Goal: Task Accomplishment & Management: Manage account settings

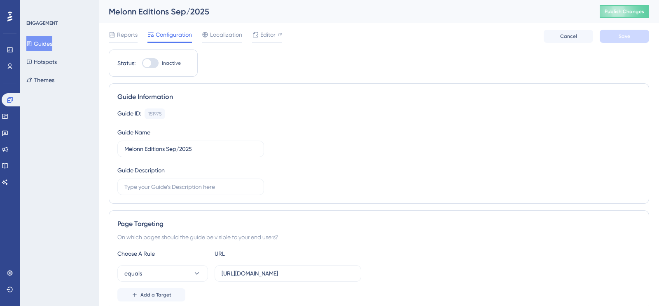
click at [181, 210] on div "Page Targeting On which pages should the guide be visible to your end users? Ch…" at bounding box center [379, 260] width 540 height 100
click at [234, 212] on div "Page Targeting On which pages should the guide be visible to your end users? Ch…" at bounding box center [379, 260] width 540 height 100
click at [119, 183] on label at bounding box center [190, 186] width 147 height 16
click at [124, 183] on input "text" at bounding box center [190, 186] width 133 height 9
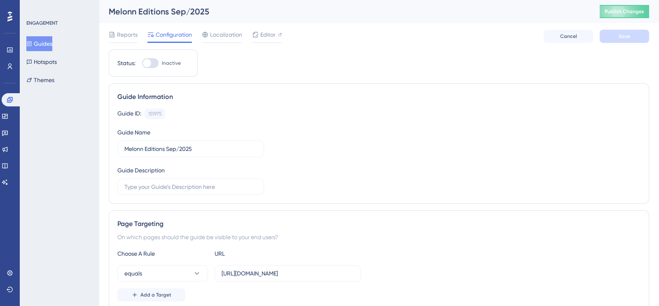
click at [265, 225] on div "Page Targeting" at bounding box center [378, 224] width 523 height 10
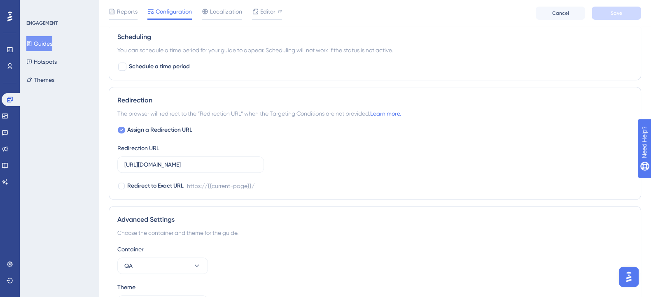
click at [120, 129] on icon at bounding box center [121, 130] width 3 height 2
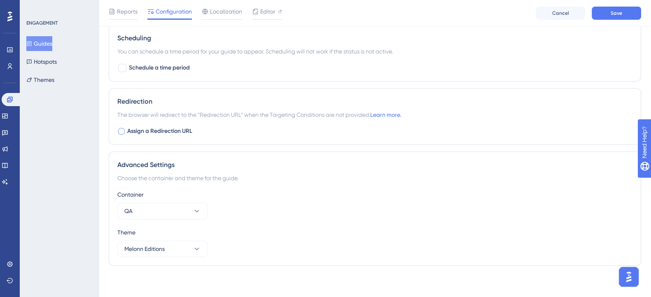
click at [119, 131] on div at bounding box center [121, 131] width 7 height 7
checkbox input "true"
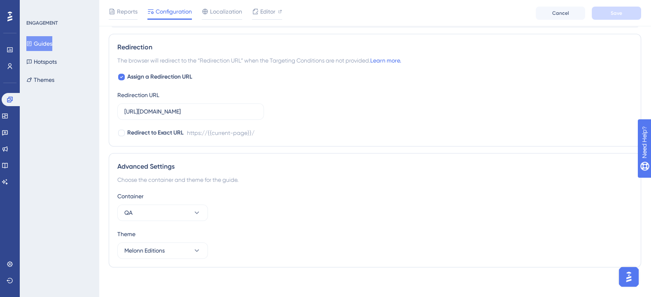
scroll to position [578, 0]
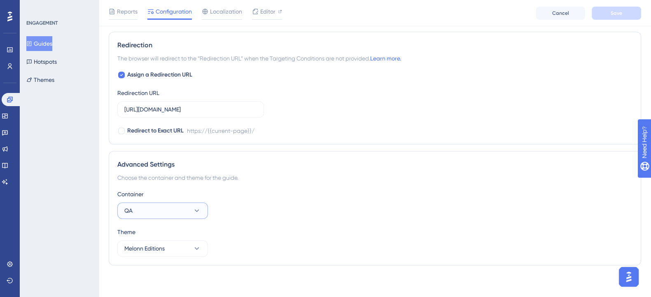
click at [191, 211] on button "QA" at bounding box center [162, 211] width 91 height 16
click at [192, 207] on button "QA" at bounding box center [162, 211] width 91 height 16
click at [183, 211] on button "QA" at bounding box center [162, 211] width 91 height 16
click at [142, 231] on span "PROD" at bounding box center [137, 236] width 16 height 10
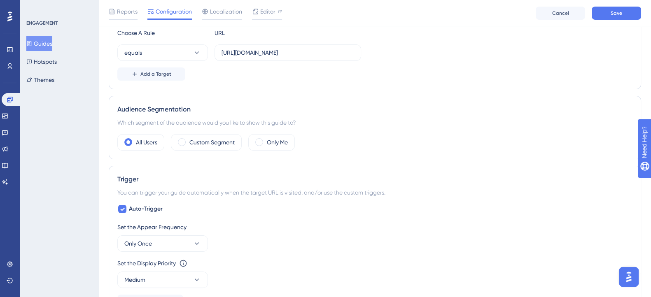
scroll to position [270, 0]
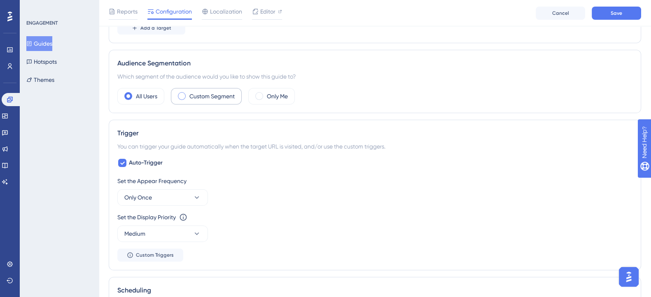
click at [185, 96] on span at bounding box center [182, 96] width 8 height 8
click at [188, 93] on input "radio" at bounding box center [188, 93] width 0 height 0
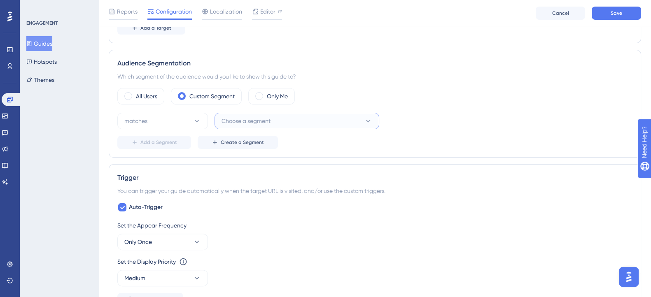
click at [247, 124] on span "Choose a segment" at bounding box center [246, 121] width 49 height 10
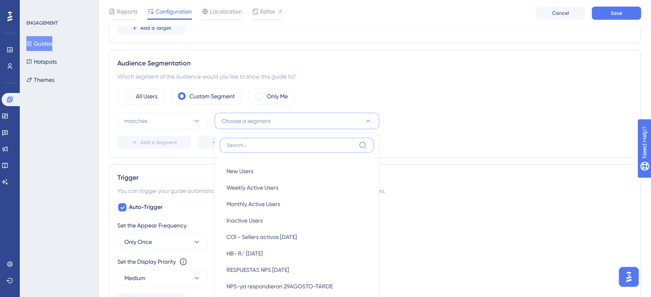
scroll to position [320, 0]
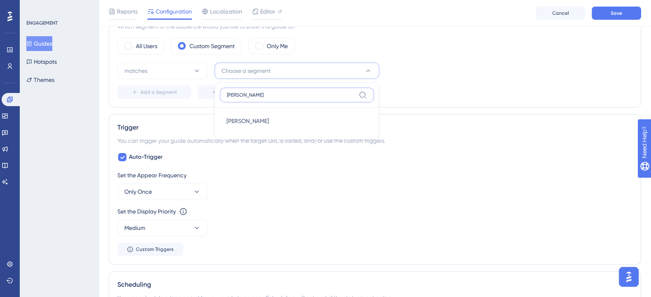
type input "ALEX"
click at [248, 115] on div "Alex Alex" at bounding box center [296, 121] width 141 height 16
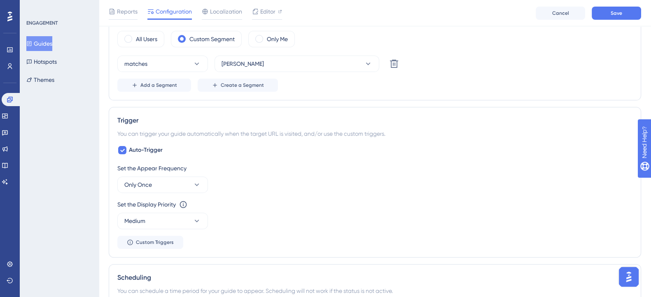
scroll to position [423, 0]
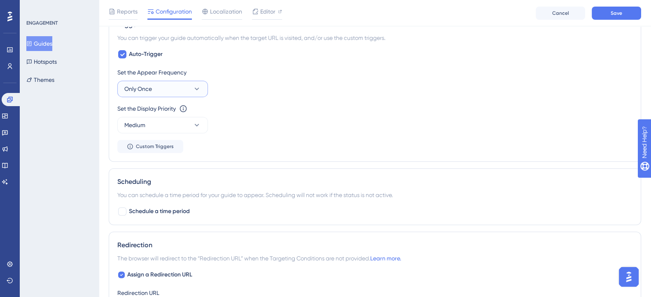
click at [195, 85] on icon at bounding box center [197, 89] width 8 height 8
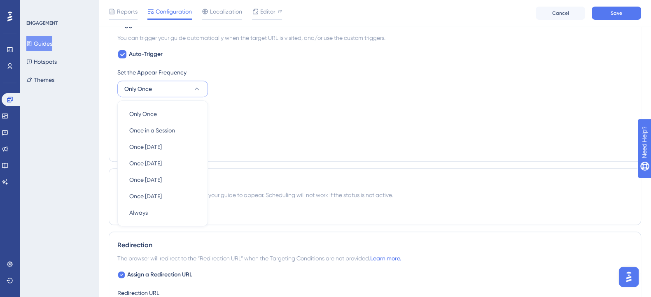
scroll to position [436, 0]
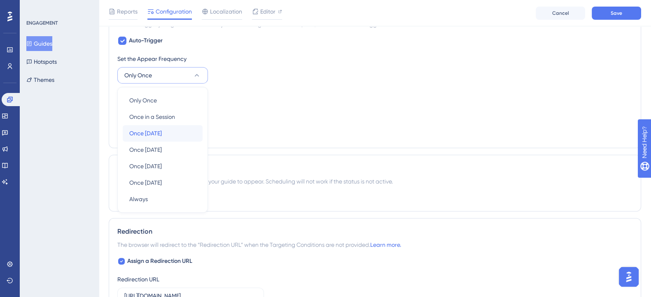
click at [161, 128] on span "Once in 1 day" at bounding box center [145, 133] width 33 height 10
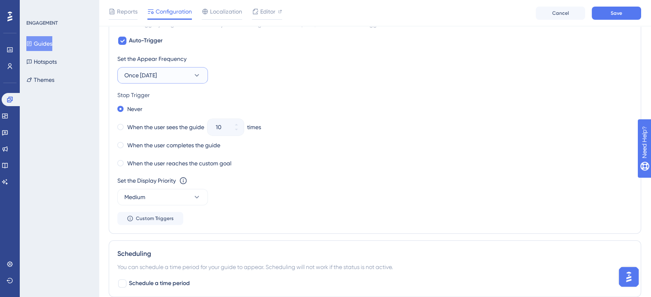
click at [178, 75] on button "Once in 1 day" at bounding box center [162, 75] width 91 height 16
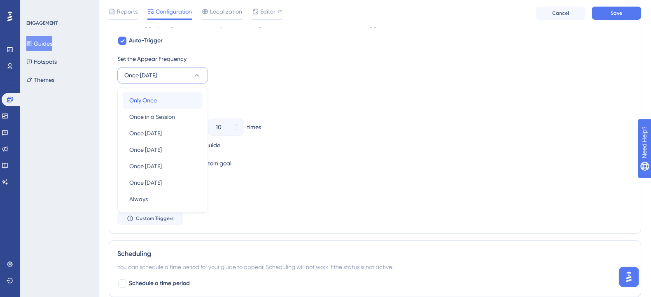
click at [152, 101] on span "Only Once" at bounding box center [143, 101] width 28 height 10
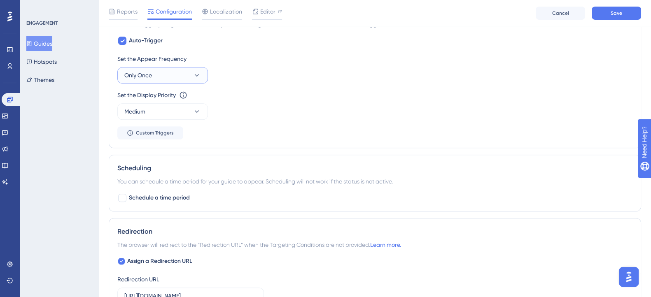
click at [152, 75] on span "Only Once" at bounding box center [138, 75] width 28 height 10
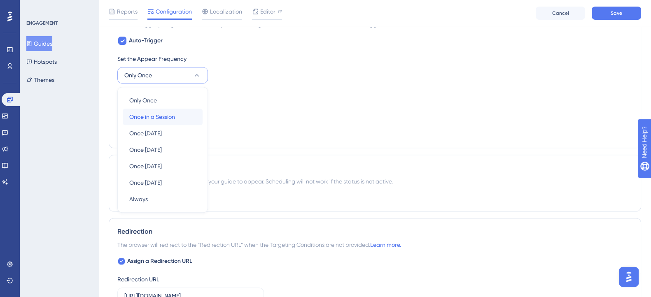
click at [147, 119] on span "Once in a Session" at bounding box center [152, 117] width 46 height 10
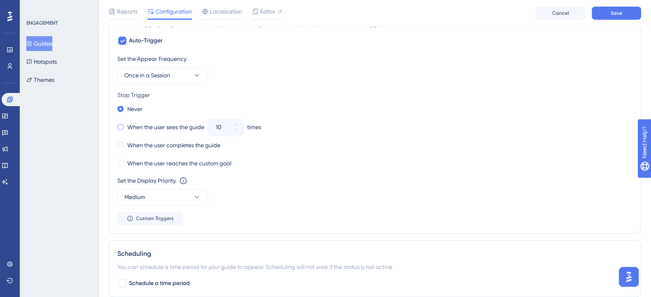
click at [121, 126] on span at bounding box center [120, 127] width 6 height 6
click at [126, 125] on input "radio" at bounding box center [126, 125] width 0 height 0
click at [236, 131] on icon at bounding box center [236, 129] width 5 height 5
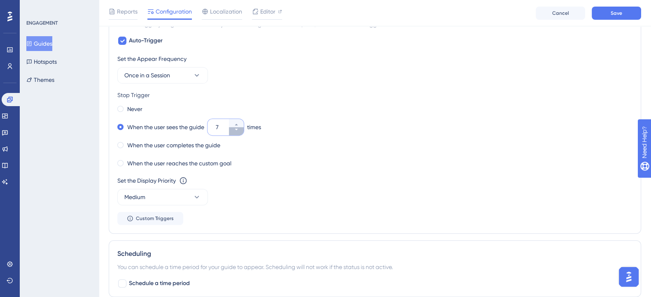
click at [236, 131] on icon at bounding box center [236, 129] width 5 height 5
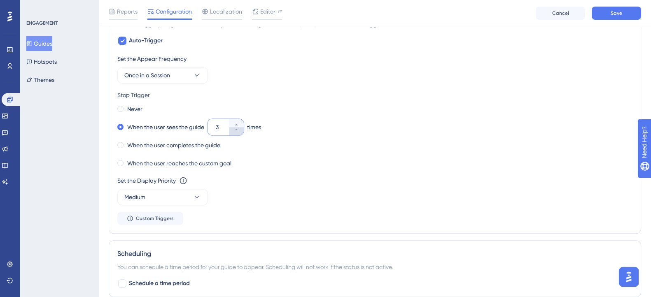
type input "2"
click at [299, 140] on div "When the user completes the guide" at bounding box center [374, 146] width 515 height 12
click at [618, 18] on button "Save" at bounding box center [616, 13] width 49 height 13
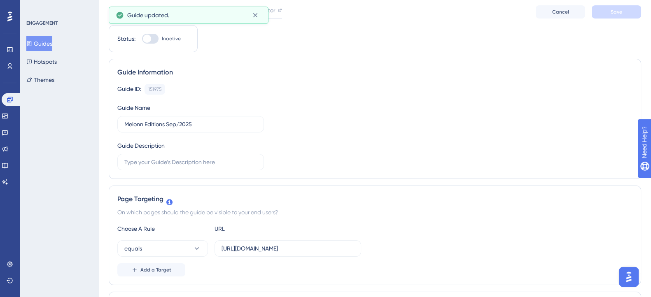
scroll to position [0, 0]
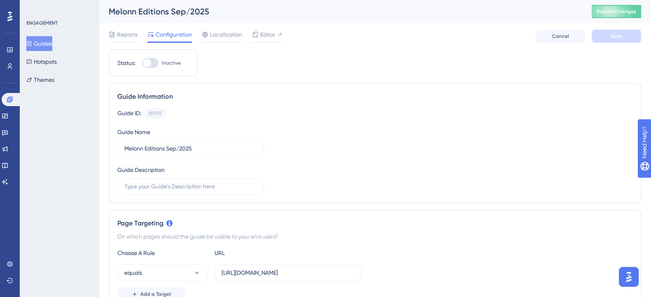
click at [155, 65] on div at bounding box center [150, 63] width 16 height 10
click at [142, 63] on input "Inactive" at bounding box center [142, 63] width 0 height 0
checkbox input "true"
click at [599, 41] on button "Save" at bounding box center [616, 36] width 49 height 13
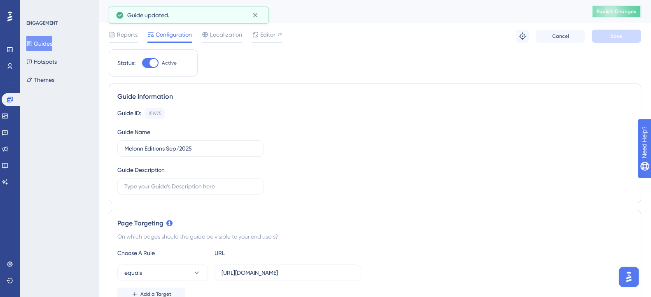
click at [609, 13] on span "Publish Changes" at bounding box center [617, 11] width 40 height 7
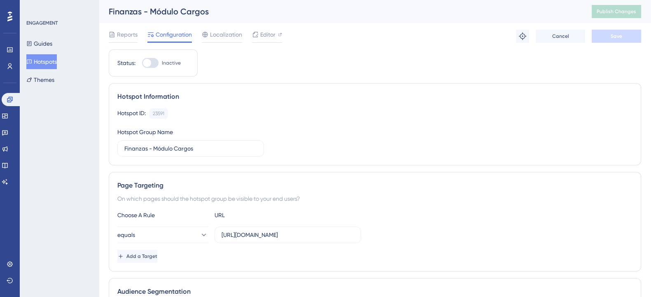
click at [185, 64] on div "Status: Inactive" at bounding box center [153, 63] width 72 height 10
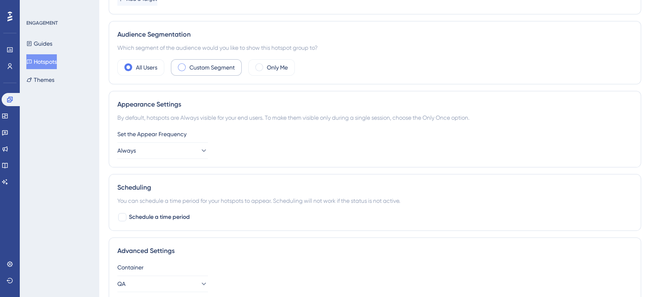
click at [183, 66] on span at bounding box center [182, 67] width 8 height 8
click at [188, 65] on input "radio" at bounding box center [188, 65] width 0 height 0
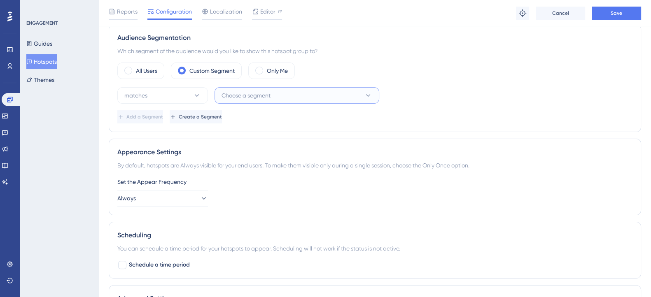
click at [224, 98] on span "Choose a segment" at bounding box center [246, 96] width 49 height 10
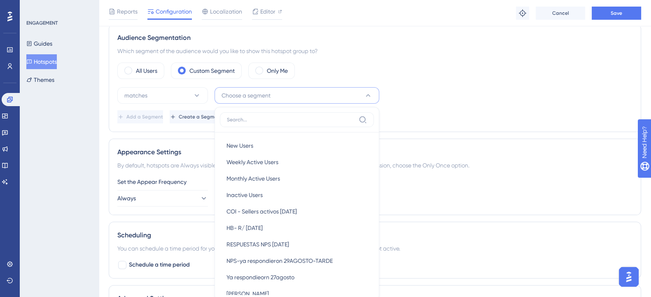
scroll to position [304, 0]
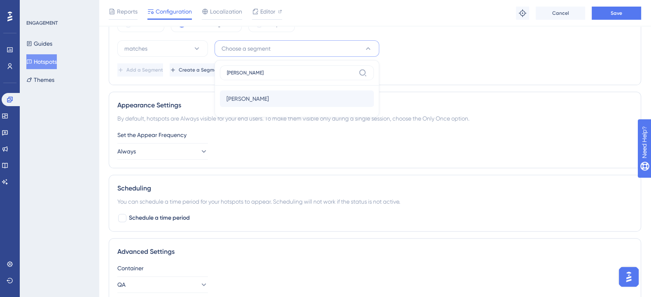
type input "ALEX"
click at [238, 105] on div "Alex Alex" at bounding box center [296, 99] width 141 height 16
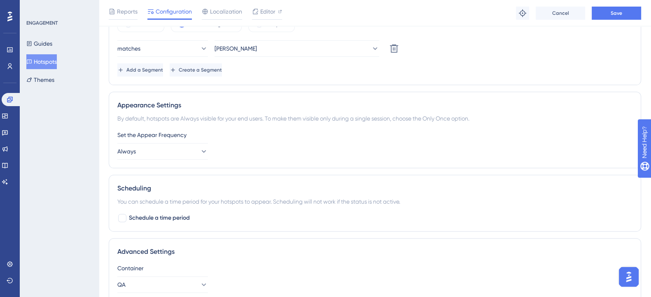
scroll to position [356, 0]
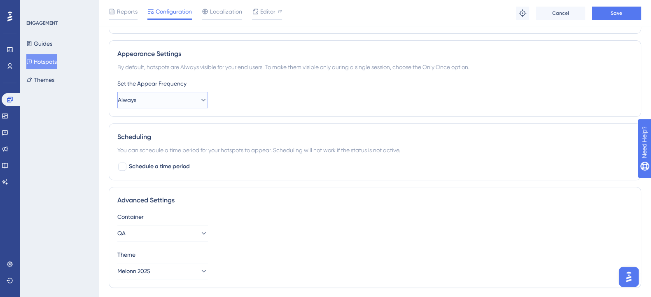
click at [199, 102] on icon at bounding box center [203, 100] width 8 height 8
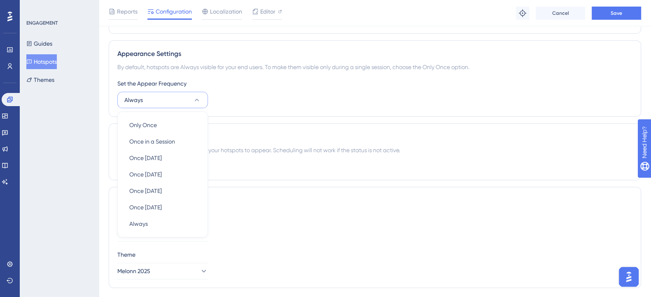
scroll to position [378, 0]
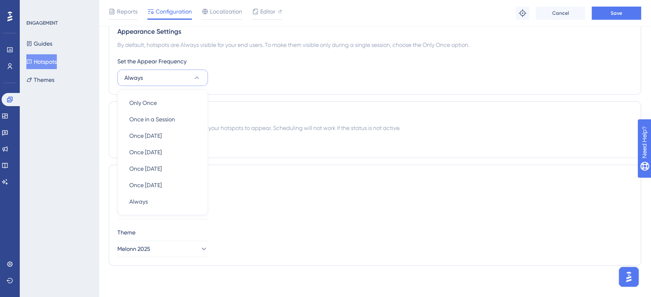
click at [191, 77] on button "Always" at bounding box center [162, 78] width 91 height 16
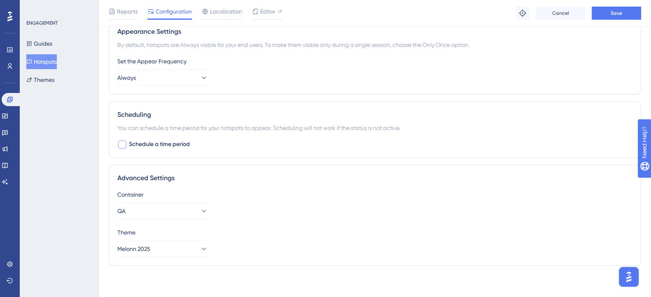
click at [121, 141] on div at bounding box center [122, 144] width 8 height 8
checkbox input "true"
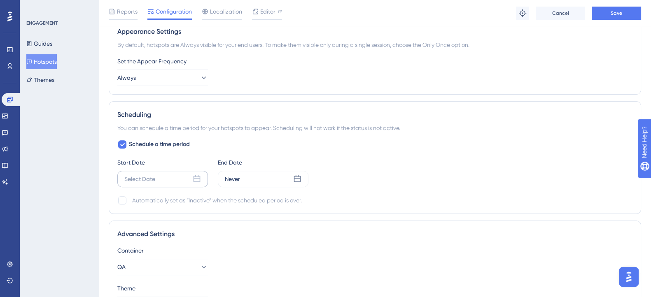
click at [172, 180] on div "Select Date" at bounding box center [162, 179] width 91 height 16
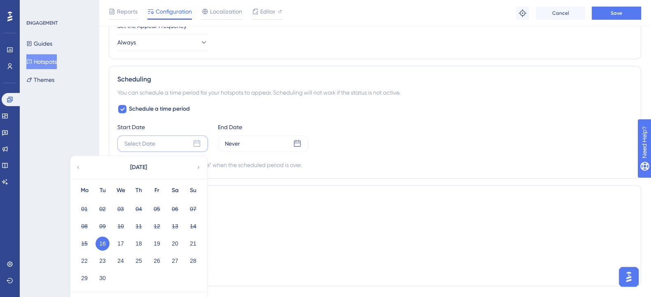
scroll to position [429, 0]
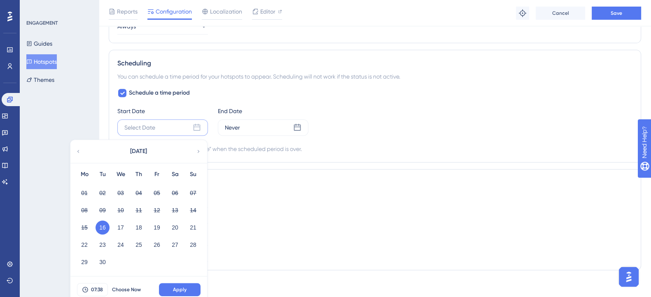
click at [99, 229] on button "16" at bounding box center [103, 228] width 14 height 14
click at [255, 133] on div "Never" at bounding box center [263, 127] width 91 height 16
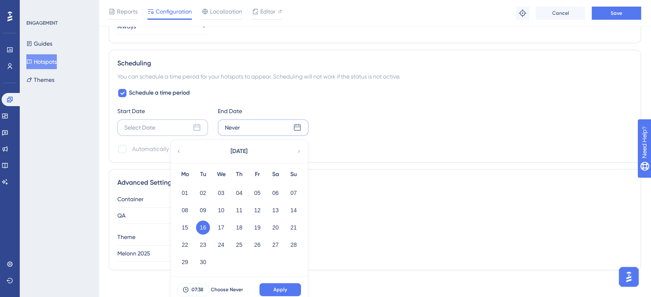
click at [187, 128] on div "Select Date" at bounding box center [162, 127] width 91 height 16
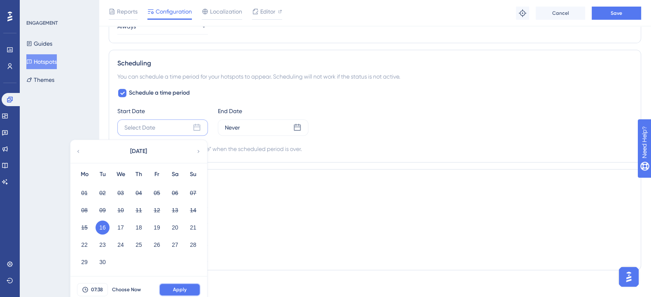
click at [179, 287] on span "Apply" at bounding box center [180, 290] width 14 height 7
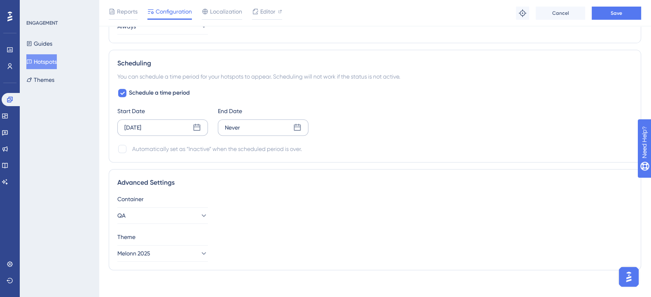
click at [259, 126] on div "Never" at bounding box center [263, 127] width 91 height 16
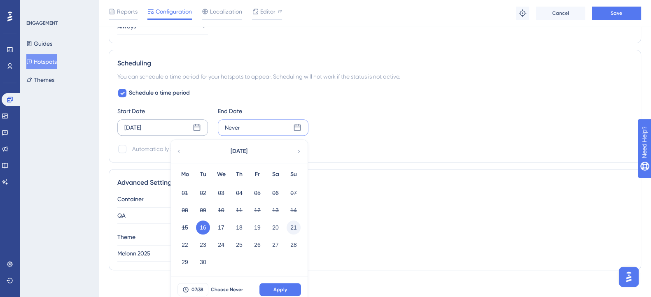
click at [292, 224] on button "21" at bounding box center [294, 228] width 14 height 14
click at [285, 287] on span "Apply" at bounding box center [280, 290] width 14 height 7
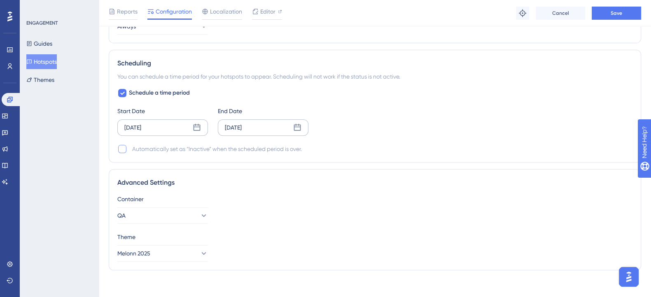
click at [121, 149] on div at bounding box center [122, 149] width 8 height 8
checkbox input "true"
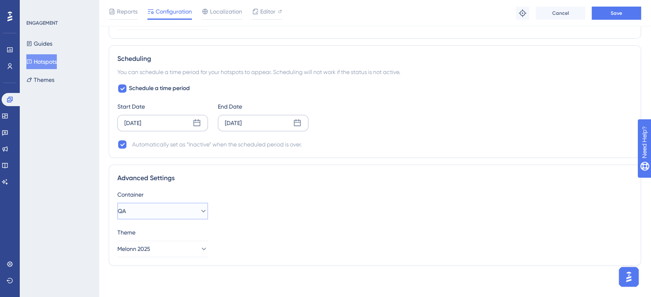
click at [192, 210] on button "QA" at bounding box center [162, 211] width 91 height 16
click at [144, 233] on span "PROD" at bounding box center [137, 236] width 16 height 10
click at [265, 235] on div "Theme" at bounding box center [374, 233] width 515 height 10
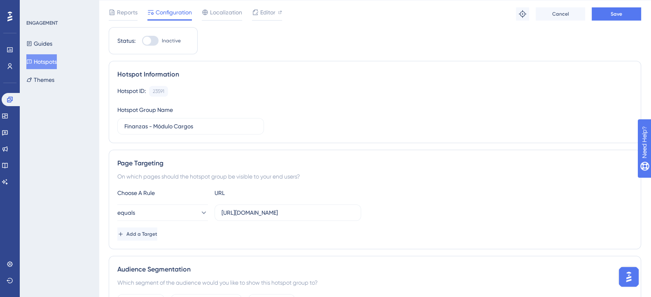
scroll to position [0, 0]
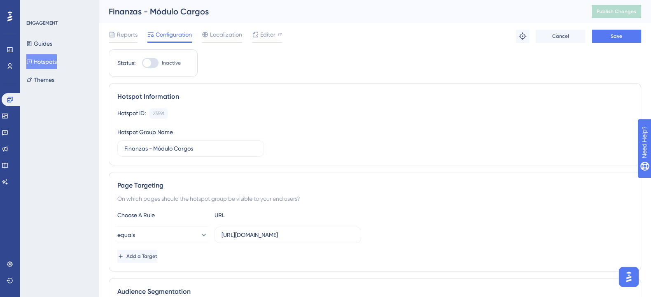
click at [155, 58] on div at bounding box center [150, 63] width 16 height 10
click at [142, 63] on input "Inactive" at bounding box center [142, 63] width 0 height 0
checkbox input "true"
click at [608, 38] on button "Save" at bounding box center [616, 36] width 49 height 13
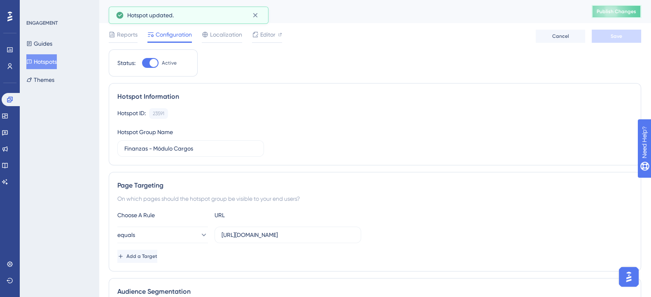
click at [613, 13] on span "Publish Changes" at bounding box center [617, 11] width 40 height 7
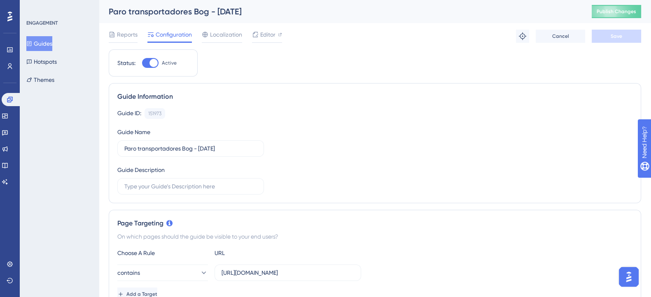
scroll to position [205, 0]
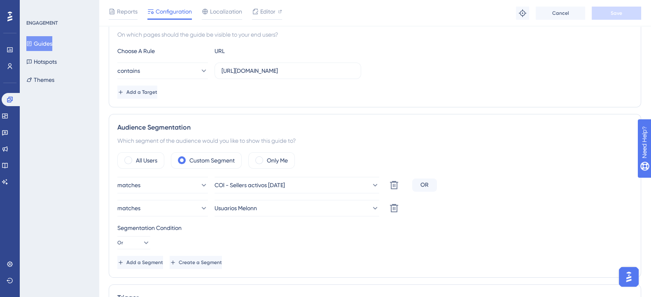
click at [331, 139] on div "Which segment of the audience would you like to show this guide to?" at bounding box center [374, 141] width 515 height 10
click at [63, 151] on div "ENGAGEMENT Guides Hotspots Themes" at bounding box center [59, 148] width 79 height 297
click at [9, 69] on icon at bounding box center [10, 66] width 7 height 7
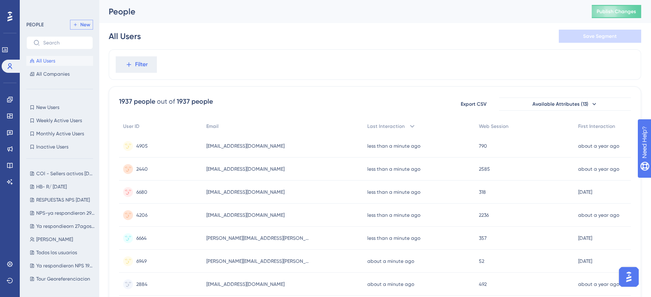
click at [86, 26] on span "New" at bounding box center [85, 24] width 10 height 7
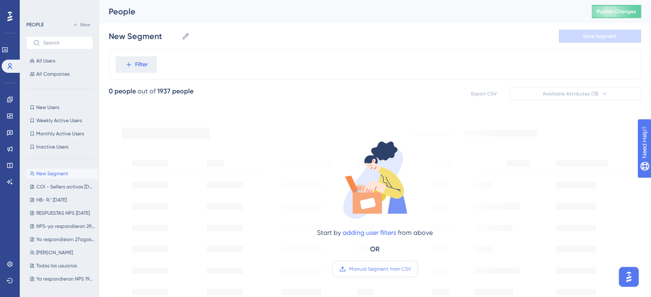
click at [369, 272] on span "Manual Segment from CSV" at bounding box center [380, 269] width 62 height 7
click at [411, 269] on input "Manual Segment from CSV" at bounding box center [411, 269] width 0 height 0
click at [373, 271] on span "Manual Segment from CSV" at bounding box center [380, 269] width 62 height 7
click at [411, 269] on input "Manual Segment from CSV" at bounding box center [411, 269] width 0 height 0
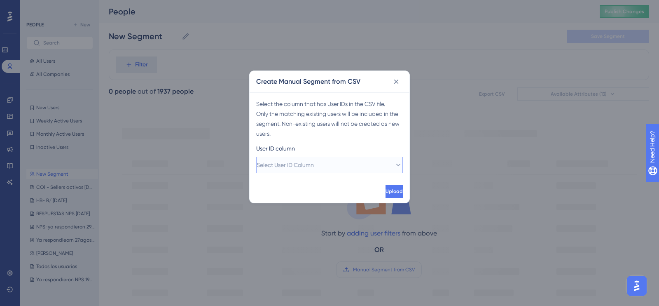
click at [355, 166] on button "Select User ID Column" at bounding box center [329, 164] width 147 height 16
click at [307, 188] on span "A - Usuario de órbita" at bounding box center [288, 190] width 54 height 10
click at [385, 192] on button "Upload" at bounding box center [393, 190] width 17 height 13
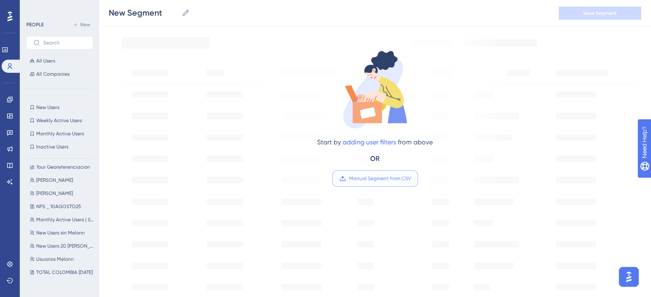
scroll to position [177, 0]
click at [54, 195] on span "New Users 20 días" at bounding box center [65, 194] width 58 height 7
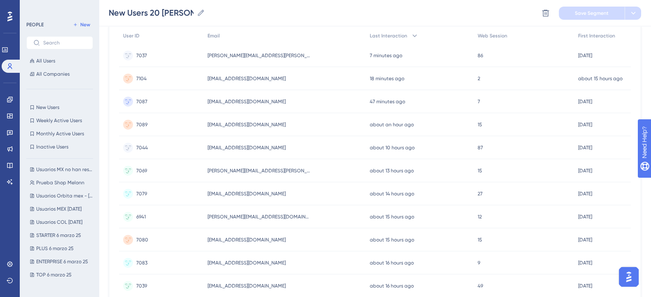
scroll to position [533, 0]
click at [51, 275] on span "New Segment-7" at bounding box center [54, 273] width 37 height 7
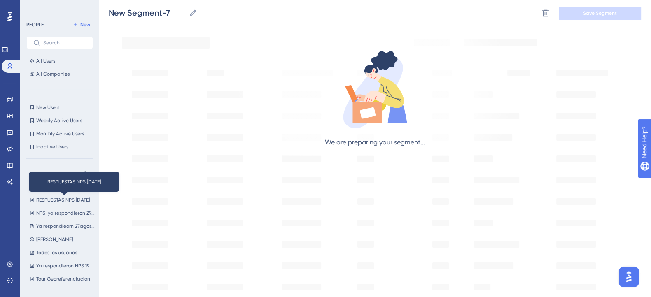
scroll to position [103, 0]
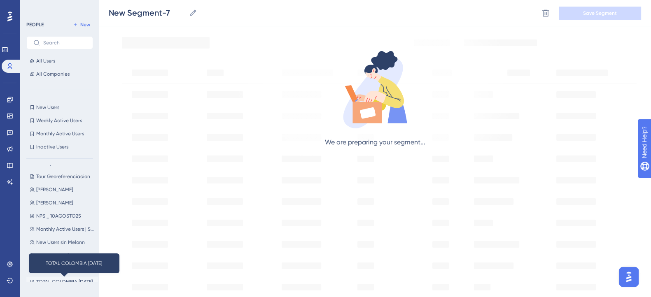
click at [74, 281] on span "TOTAL COLOMBIA [DATE]" at bounding box center [64, 282] width 56 height 7
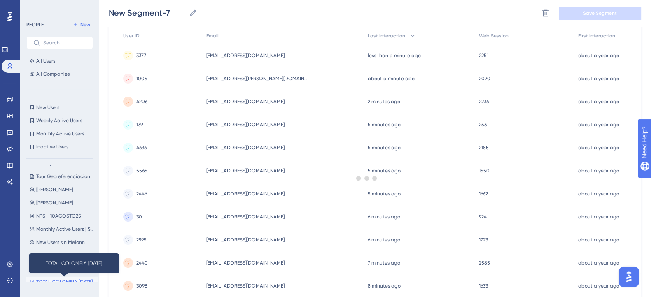
type input "TOTAL COLOMBIA [DATE]"
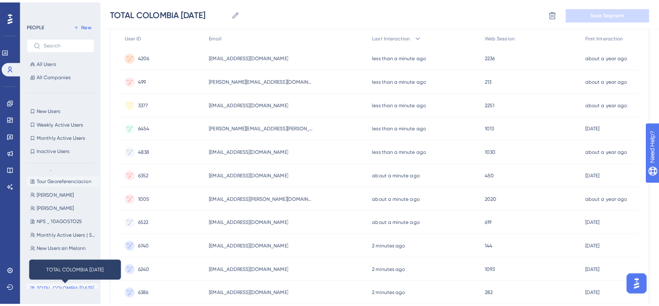
scroll to position [0, 0]
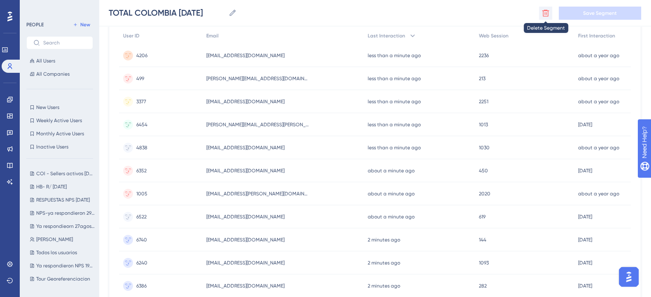
click at [546, 11] on icon at bounding box center [545, 13] width 8 height 8
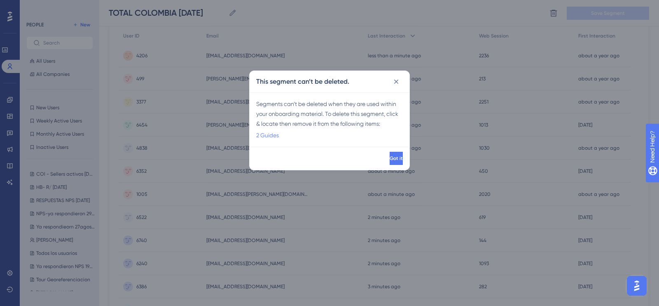
click at [268, 136] on link "2 Guides" at bounding box center [267, 135] width 23 height 10
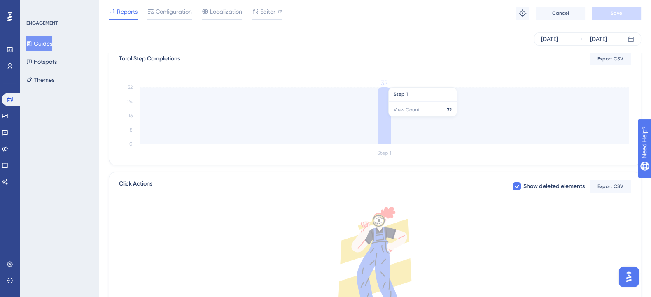
scroll to position [243, 0]
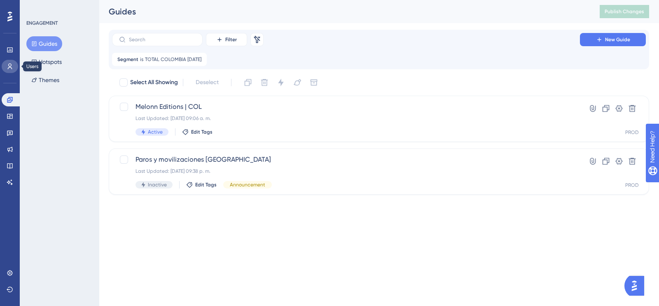
click at [8, 67] on icon at bounding box center [10, 66] width 7 height 7
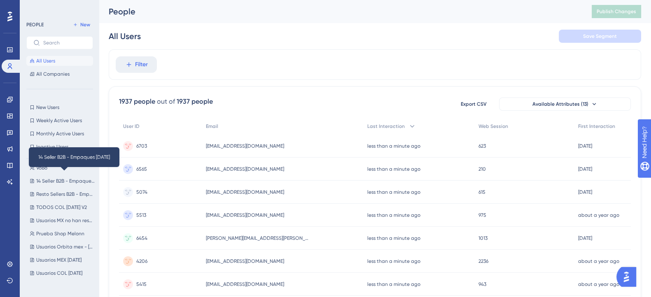
scroll to position [533, 0]
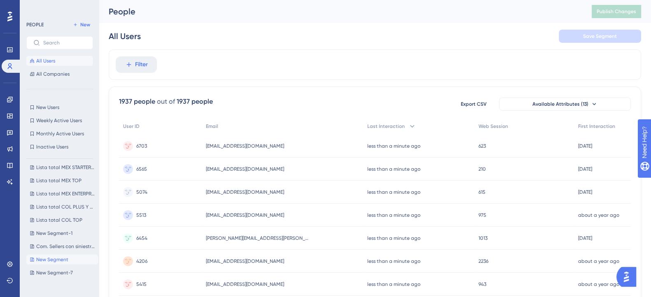
click at [76, 260] on button "New Segment New Segment" at bounding box center [62, 260] width 72 height 10
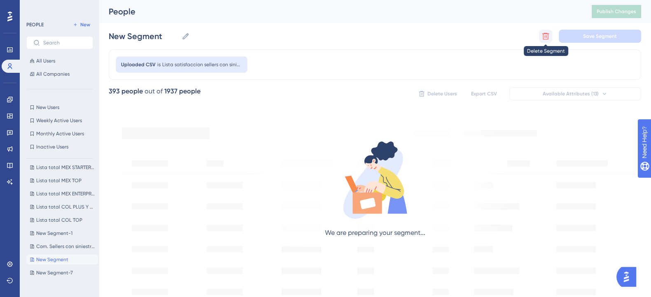
click at [541, 37] on icon at bounding box center [545, 36] width 8 height 8
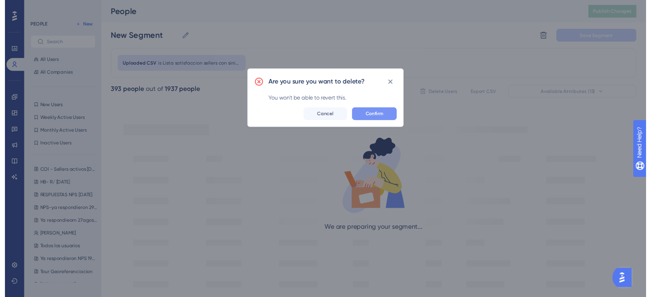
scroll to position [0, 0]
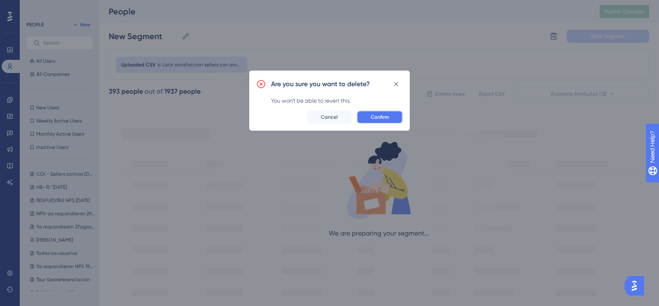
click at [394, 112] on button "Confirm" at bounding box center [380, 116] width 46 height 13
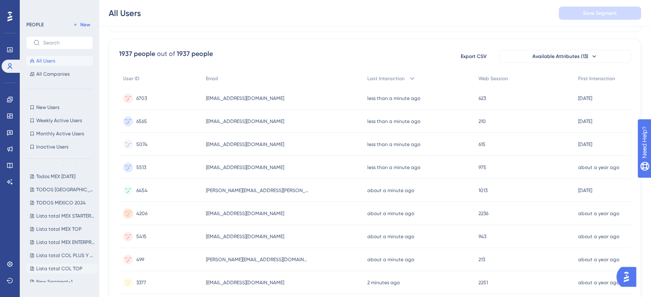
scroll to position [469, 0]
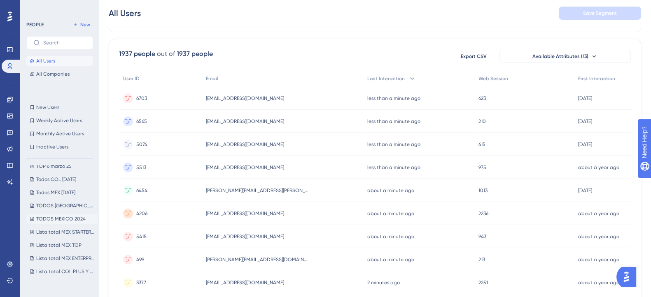
click at [62, 217] on span "TODOS MEXICO 2024" at bounding box center [60, 219] width 49 height 7
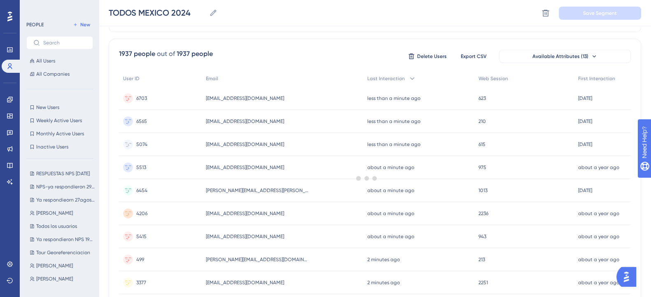
scroll to position [0, 0]
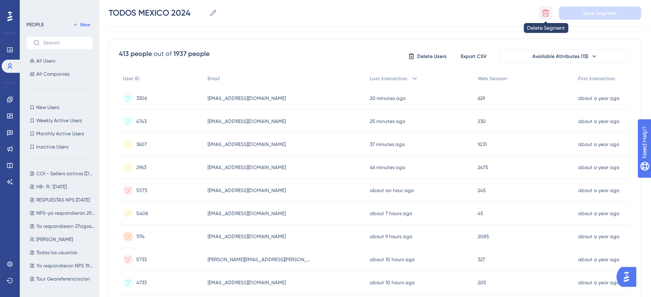
click at [544, 12] on icon at bounding box center [545, 12] width 7 height 7
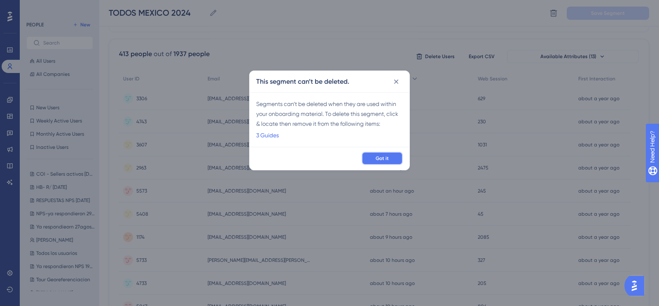
click at [377, 161] on span "Got it" at bounding box center [382, 158] width 13 height 7
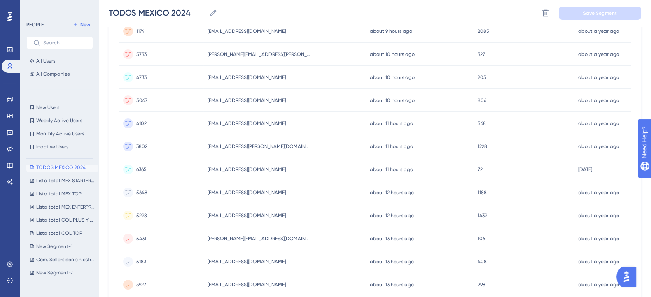
scroll to position [205, 0]
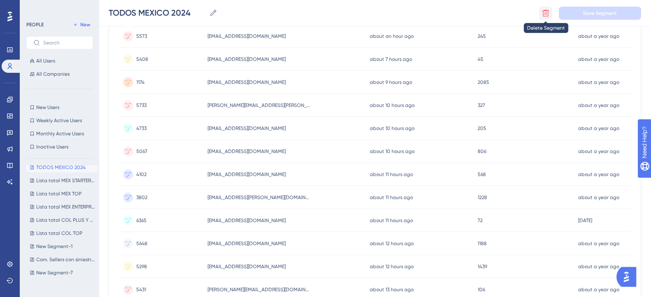
click at [546, 12] on icon at bounding box center [545, 13] width 8 height 8
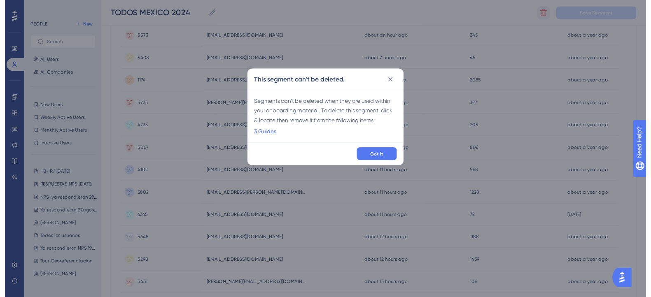
scroll to position [0, 0]
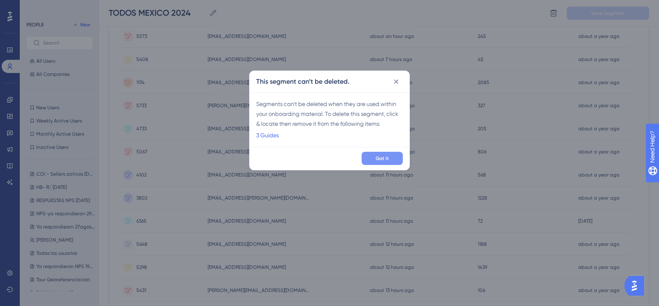
click at [377, 157] on span "Got it" at bounding box center [382, 158] width 13 height 7
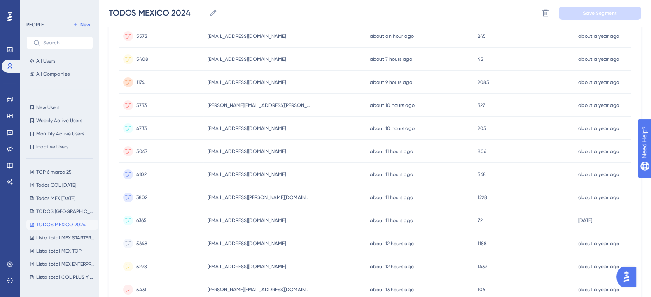
scroll to position [520, 0]
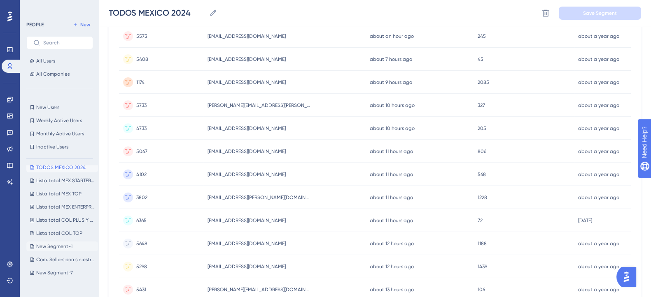
click at [48, 246] on span "New Segment-1" at bounding box center [54, 246] width 36 height 7
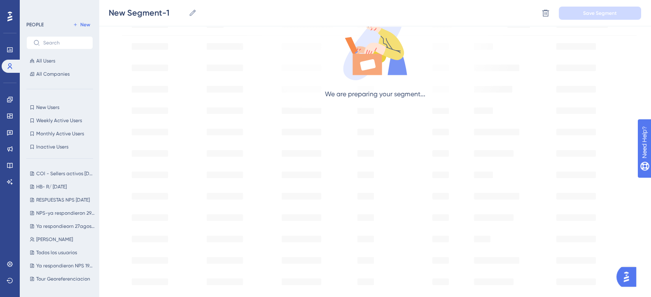
scroll to position [94, 0]
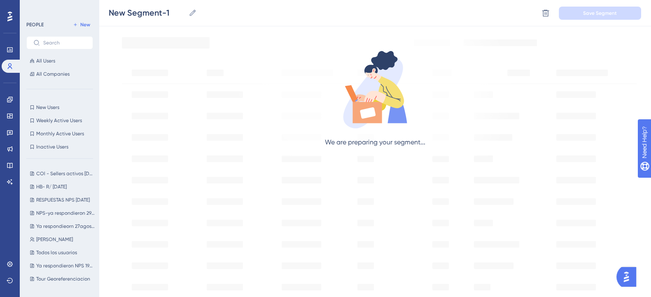
click at [384, 163] on div "We are preparing your segment..." at bounding box center [375, 276] width 532 height 505
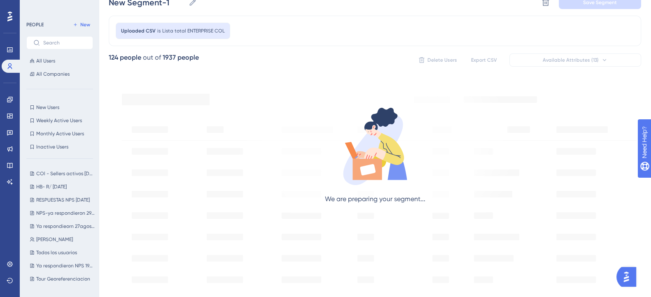
scroll to position [0, 0]
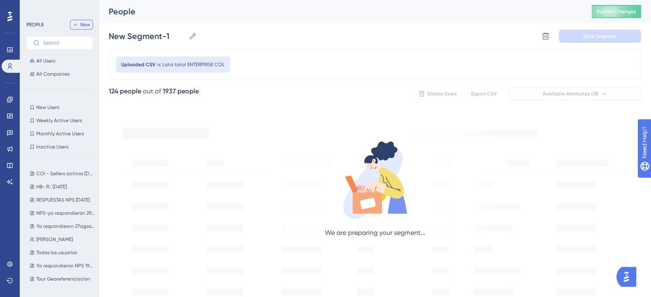
click at [80, 26] on span "New" at bounding box center [85, 24] width 10 height 7
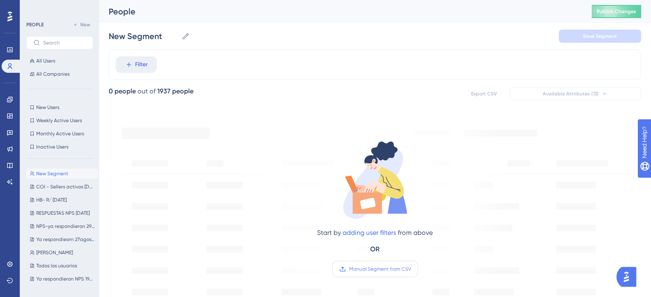
click at [370, 266] on span "Manual Segment from CSV" at bounding box center [380, 269] width 62 height 7
click at [411, 269] on input "Manual Segment from CSV" at bounding box center [411, 269] width 0 height 0
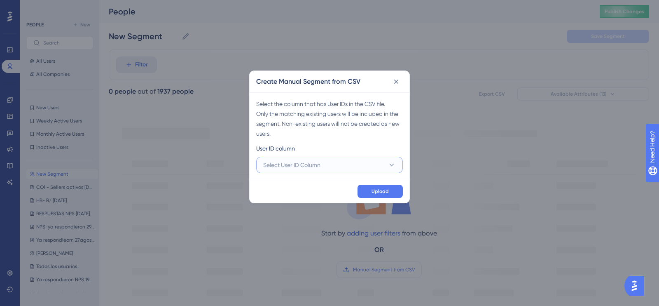
click at [354, 167] on button "Select User ID Column" at bounding box center [329, 164] width 147 height 16
click at [314, 186] on span "A - Usuario de órbita" at bounding box center [295, 190] width 54 height 10
click at [373, 191] on span "Upload" at bounding box center [379, 191] width 17 height 7
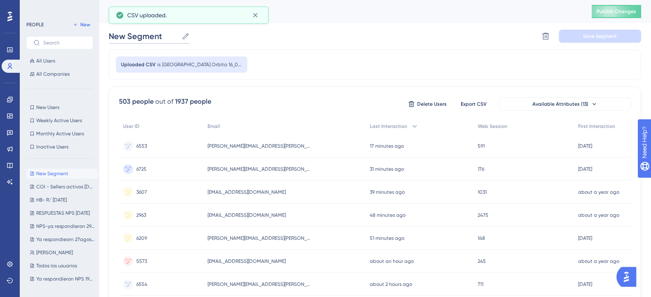
click at [156, 38] on input "New Segment" at bounding box center [144, 36] width 70 height 12
drag, startPoint x: 163, startPoint y: 37, endPoint x: 86, endPoint y: 38, distance: 77.0
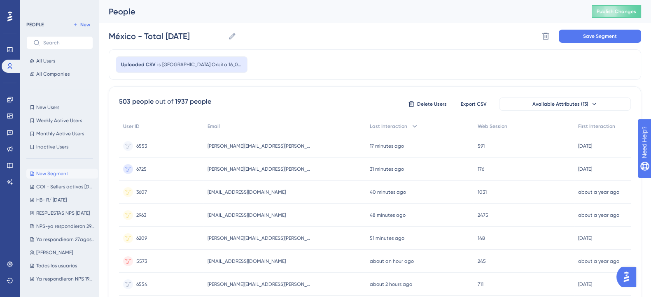
click at [261, 46] on div "México - Total 16/09/2025 México - Total 16/09/2025 Delete Segment Save Segment" at bounding box center [375, 36] width 532 height 26
click at [591, 40] on button "Save Segment" at bounding box center [600, 36] width 82 height 13
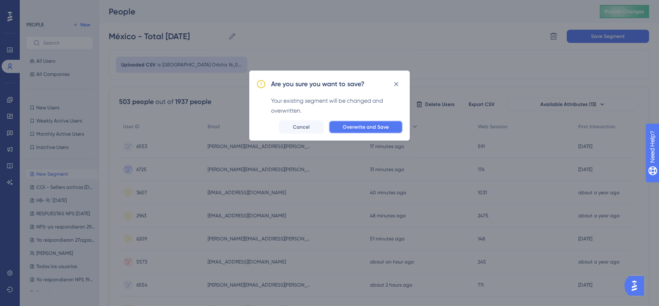
click at [364, 125] on span "Overwrite and Save" at bounding box center [366, 127] width 46 height 7
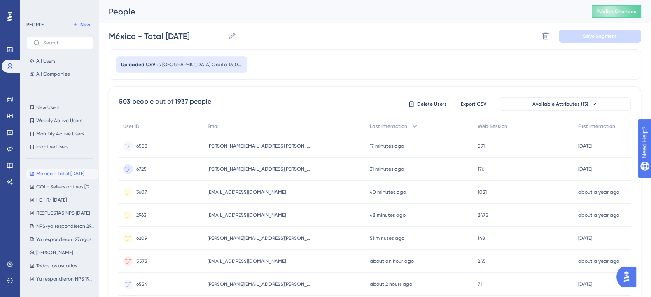
click at [346, 44] on div "México - Total 16/09/2025 México - Total 16/09/2025 Delete Segment Save Segment" at bounding box center [375, 36] width 532 height 26
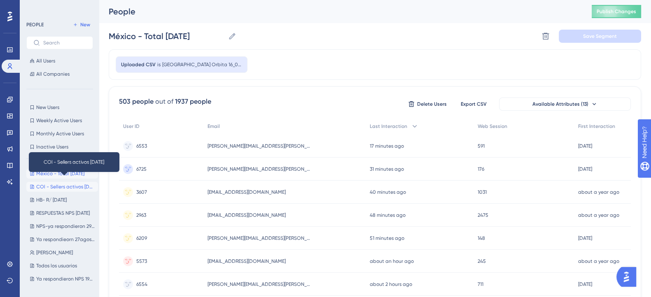
click at [86, 186] on span "COl - Sellers activos Sept/09/2025" at bounding box center [65, 187] width 58 height 7
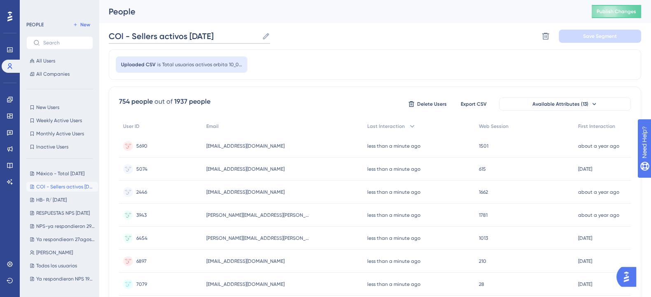
click at [130, 39] on input "COl - Sellers activos Sept/09/2025" at bounding box center [184, 36] width 150 height 12
click at [264, 38] on icon at bounding box center [266, 36] width 8 height 8
click at [259, 38] on input "COl - Sellers activos Sept/09/2025" at bounding box center [184, 36] width 150 height 12
drag, startPoint x: 206, startPoint y: 35, endPoint x: 84, endPoint y: 36, distance: 121.9
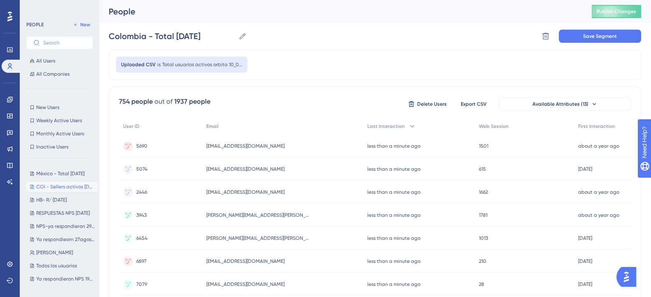
click at [614, 43] on div "Colombia - Total 16/09/2025 Colombia - Total 16/09/2025 Delete Segment Save Seg…" at bounding box center [375, 36] width 532 height 26
click at [613, 42] on button "Save Segment" at bounding box center [600, 36] width 82 height 13
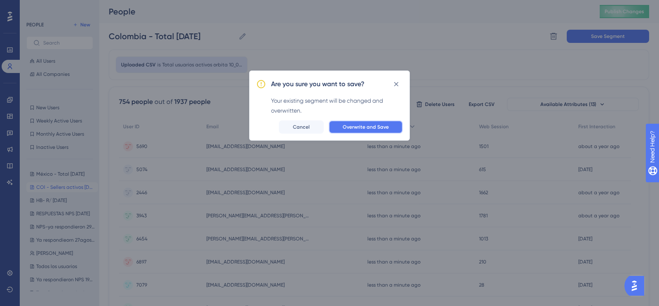
click at [349, 132] on button "Overwrite and Save" at bounding box center [366, 126] width 74 height 13
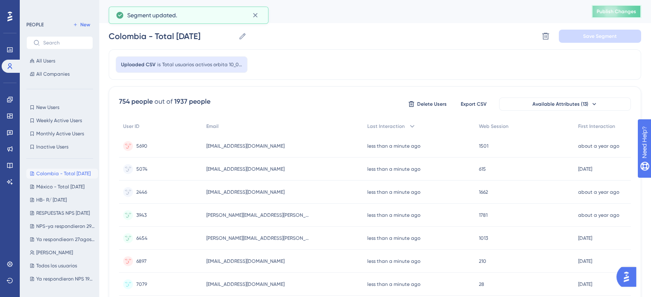
click at [621, 13] on span "Publish Changes" at bounding box center [617, 11] width 40 height 7
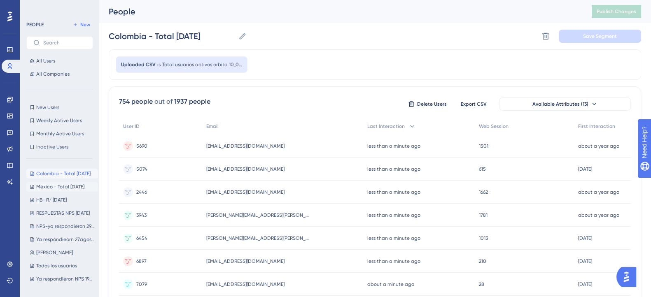
click at [66, 182] on button "México - Total 16/09/2025 México - Total 16/09/2025" at bounding box center [62, 187] width 72 height 10
type input "México - Total [DATE]"
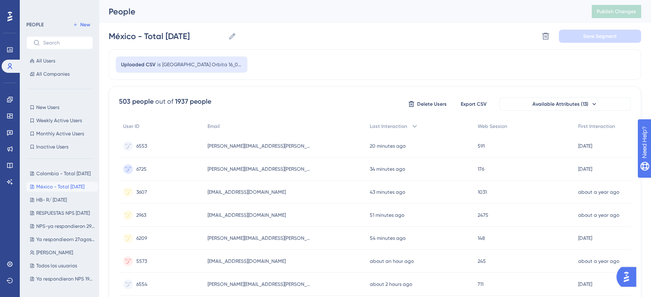
click at [321, 65] on div "Uploaded CSV is México Orbita 16_09_2025 - Hoja 4" at bounding box center [375, 64] width 532 height 30
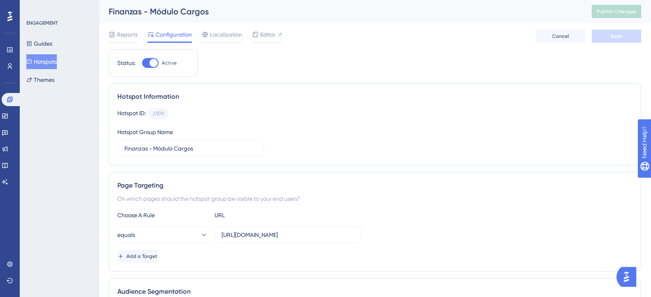
click at [395, 226] on div "Choose A Rule URL equals [URL][DOMAIN_NAME] Add a Target" at bounding box center [374, 236] width 515 height 53
click at [8, 116] on link at bounding box center [5, 116] width 7 height 13
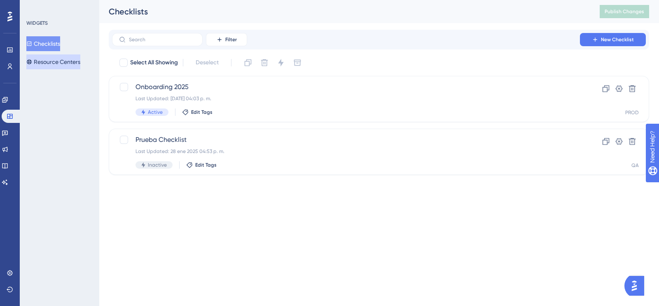
click at [50, 65] on button "Resource Centers" at bounding box center [53, 61] width 54 height 15
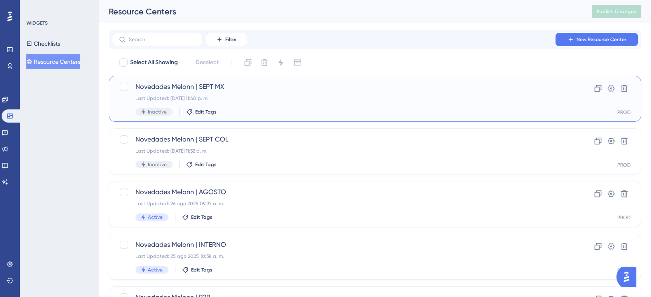
click at [233, 96] on div "Last Updated: [DATE] 11:40 p. m." at bounding box center [341, 98] width 413 height 7
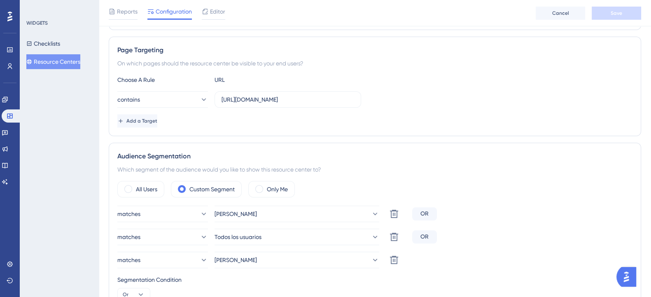
scroll to position [154, 0]
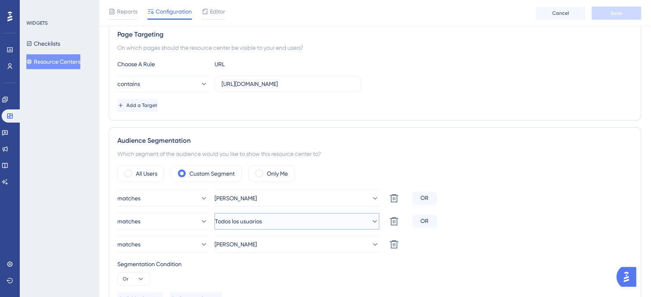
click at [371, 221] on icon at bounding box center [375, 221] width 8 height 8
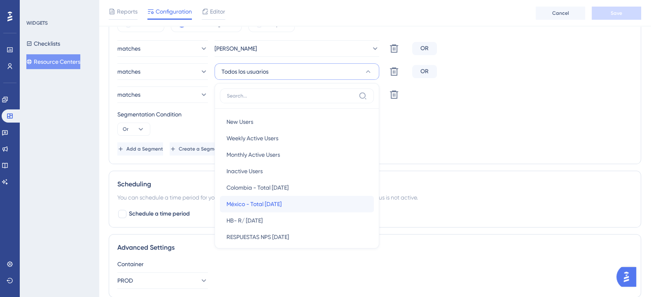
click at [282, 199] on span "México - Total [DATE]" at bounding box center [253, 204] width 55 height 10
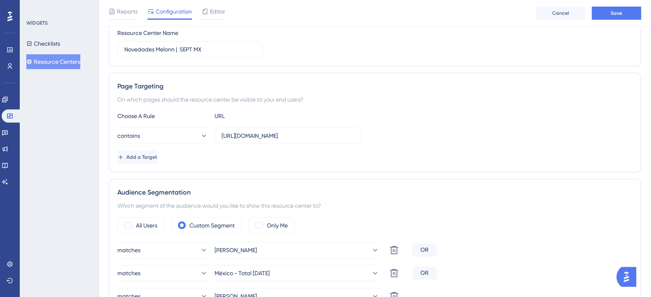
scroll to position [154, 0]
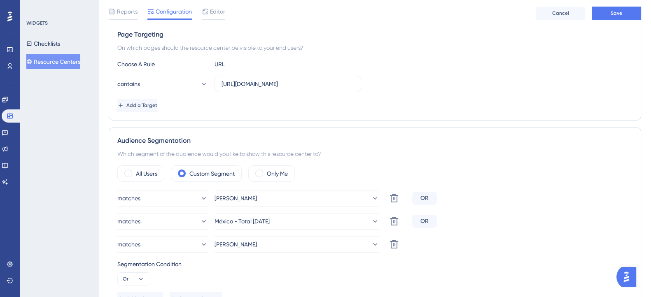
click at [482, 221] on div "matches México - Total [DATE] Delete OR" at bounding box center [374, 221] width 515 height 16
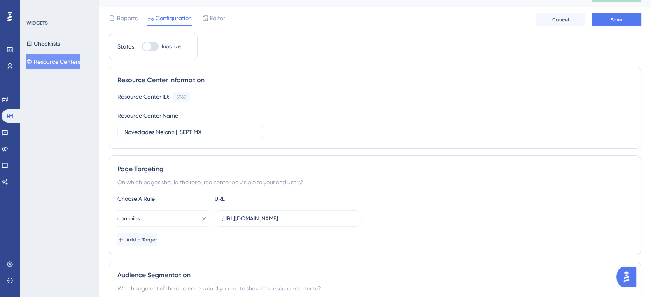
scroll to position [0, 0]
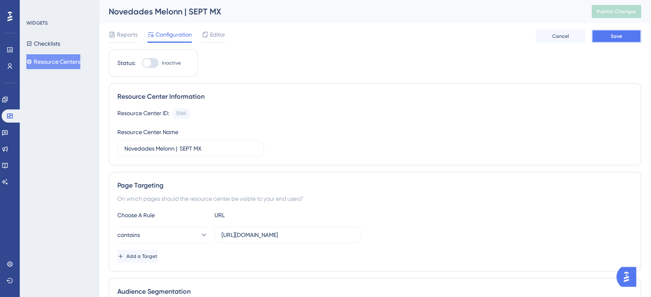
click at [605, 38] on button "Save" at bounding box center [616, 36] width 49 height 13
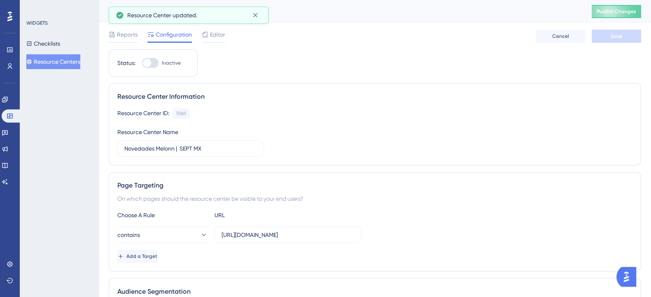
click at [51, 61] on button "Resource Centers" at bounding box center [53, 61] width 54 height 15
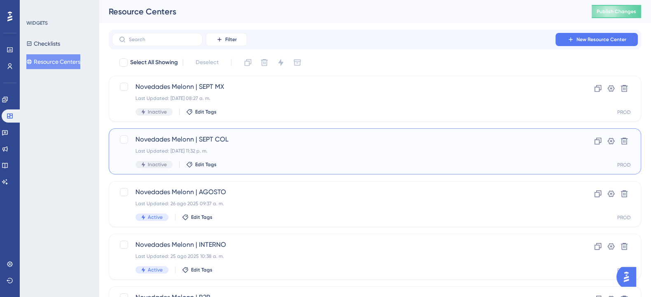
click at [257, 158] on div "Novedades Melonn | SEPT COL Last Updated: [DATE] 11:32 p. m. Inactive Edit Tags" at bounding box center [341, 152] width 413 height 34
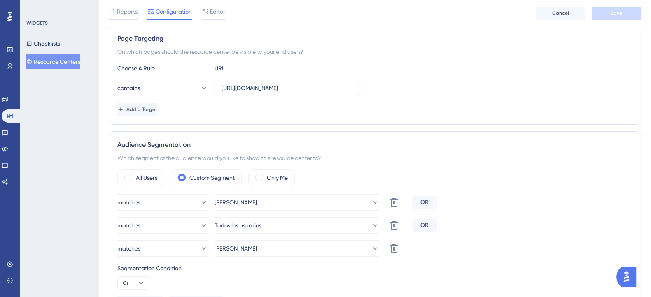
scroll to position [154, 0]
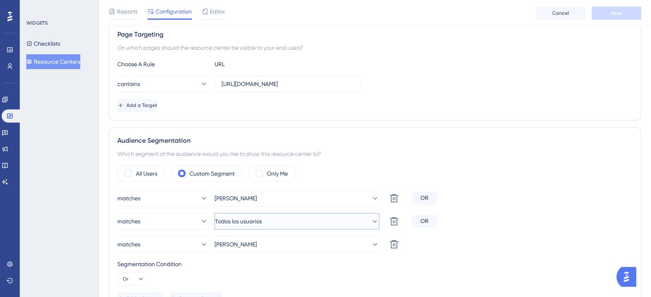
click at [329, 224] on button "Todos los usuarios" at bounding box center [297, 221] width 165 height 16
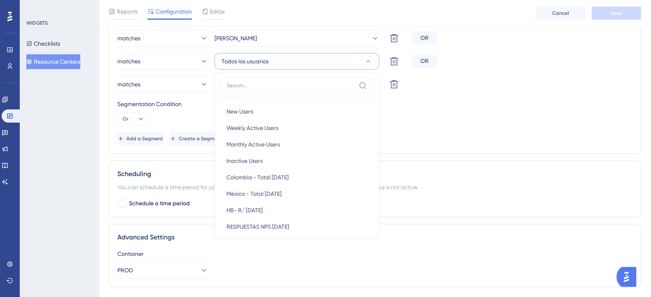
click at [264, 85] on input at bounding box center [291, 85] width 128 height 7
type input "a"
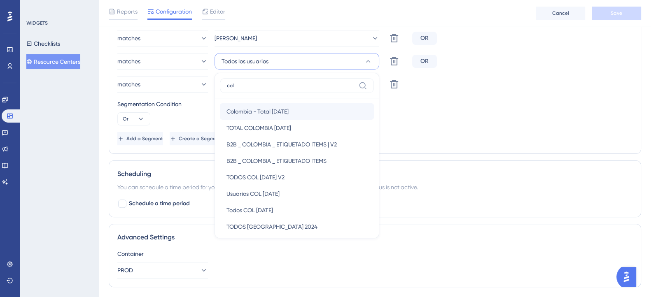
type input "col"
click at [255, 108] on span "Colombia - Total [DATE]" at bounding box center [257, 112] width 62 height 10
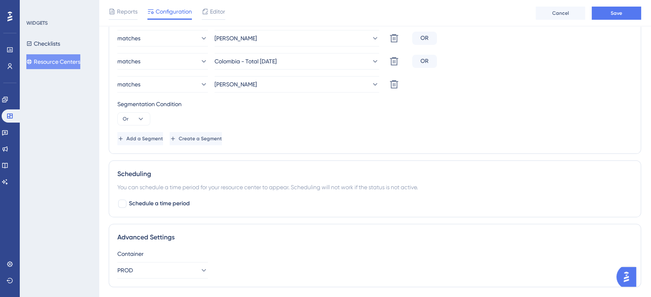
click at [509, 132] on div "Add a Segment Create a Segment" at bounding box center [374, 138] width 515 height 13
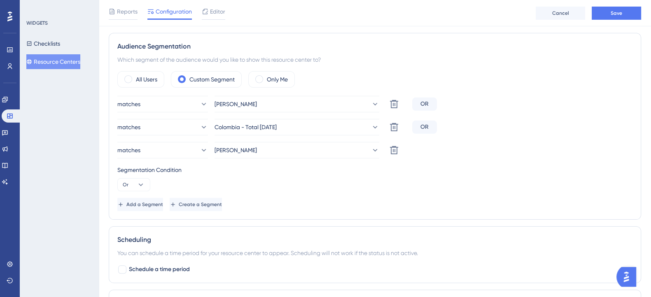
scroll to position [160, 0]
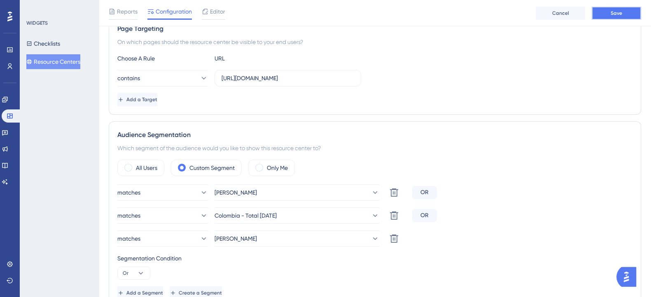
click at [621, 12] on span "Save" at bounding box center [617, 13] width 12 height 7
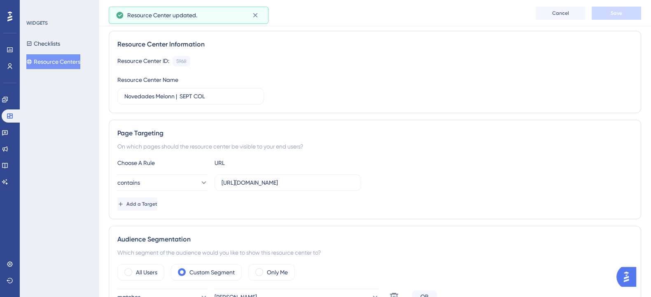
scroll to position [0, 0]
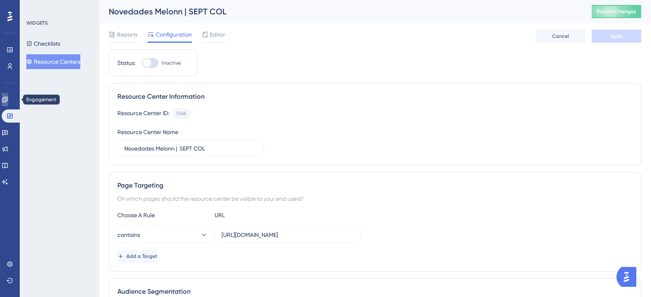
click at [7, 96] on link at bounding box center [5, 99] width 7 height 13
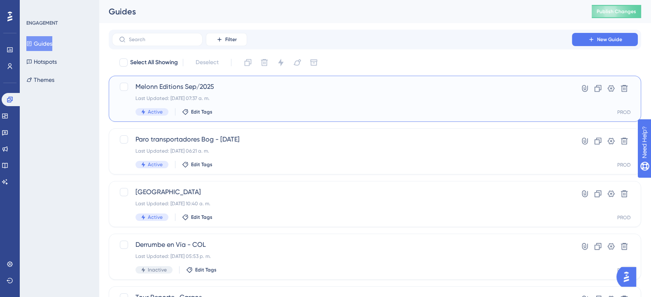
click at [244, 94] on div "Melonn Editions Sep/2025 Last Updated: [DATE] 07:37 a. m. Active Edit Tags" at bounding box center [341, 99] width 413 height 34
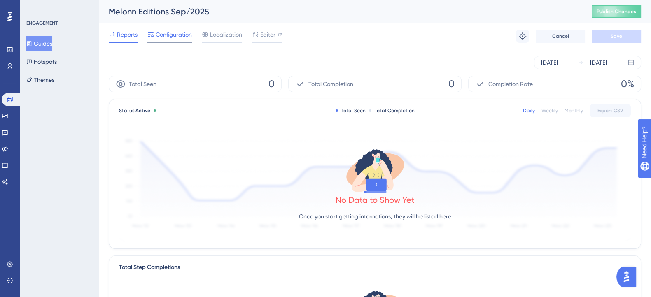
click at [172, 35] on span "Configuration" at bounding box center [174, 35] width 36 height 10
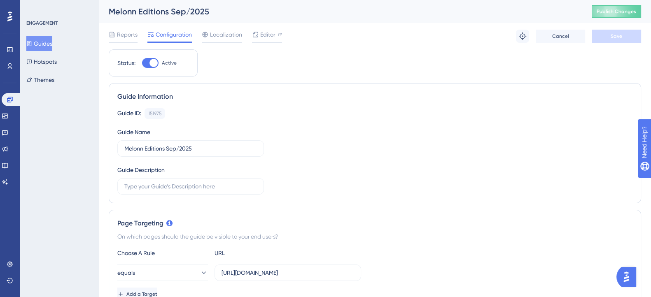
click at [146, 63] on div at bounding box center [150, 63] width 16 height 10
click at [142, 63] on input "Active" at bounding box center [142, 63] width 0 height 0
checkbox input "false"
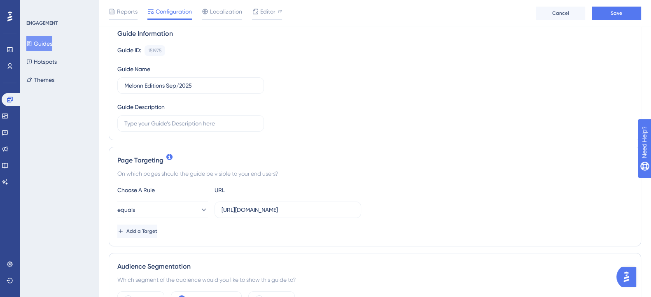
scroll to position [154, 0]
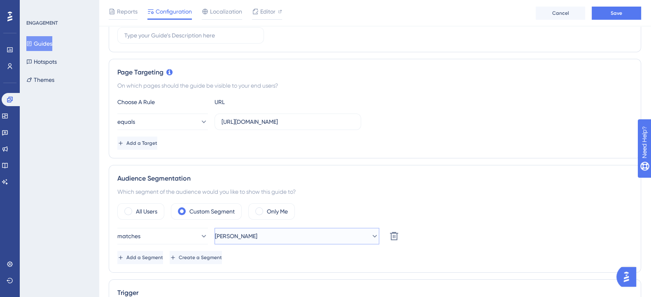
click at [313, 231] on button "[PERSON_NAME]" at bounding box center [297, 236] width 165 height 16
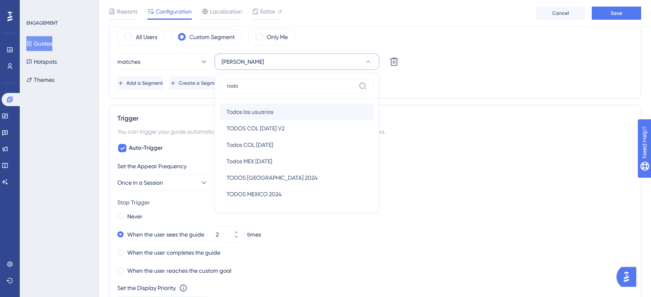
type input "todo"
click at [303, 108] on div "Todos los usuarios Todos los usuarios" at bounding box center [296, 112] width 141 height 16
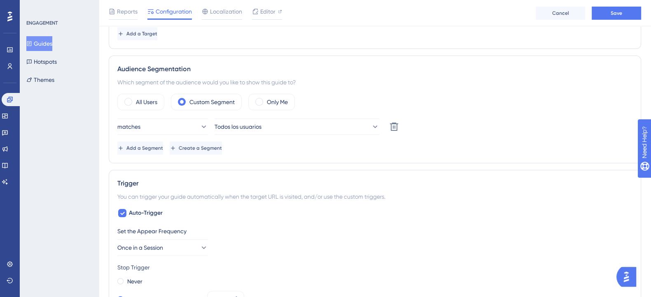
scroll to position [226, 0]
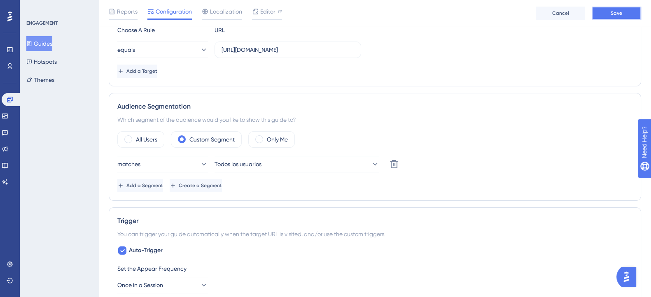
click at [625, 18] on button "Save" at bounding box center [616, 13] width 49 height 13
click at [7, 114] on icon at bounding box center [4, 116] width 5 height 5
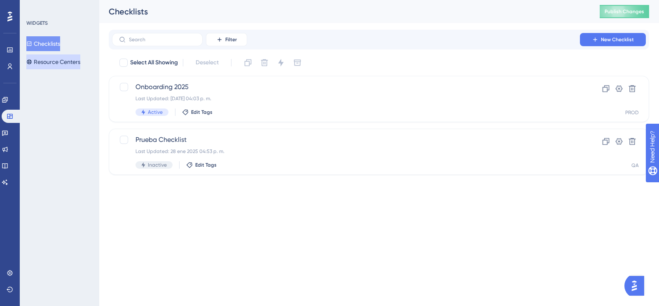
click at [49, 59] on button "Resource Centers" at bounding box center [53, 61] width 54 height 15
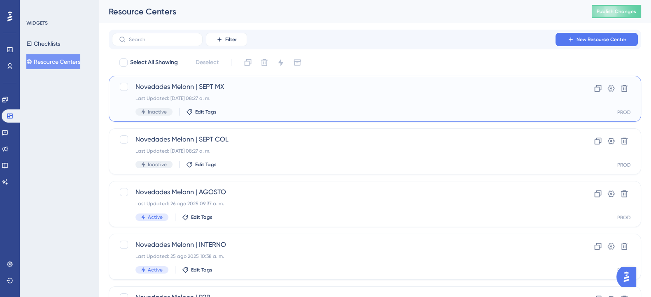
click at [253, 97] on div "Last Updated: 16 sept 2025 08:27 a. m." at bounding box center [341, 98] width 413 height 7
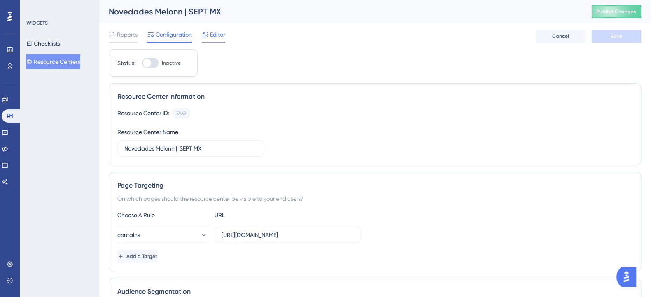
click at [219, 34] on span "Editor" at bounding box center [217, 35] width 15 height 10
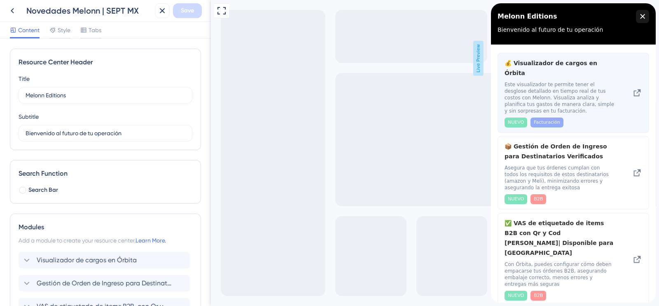
click at [634, 89] on icon at bounding box center [637, 92] width 7 height 7
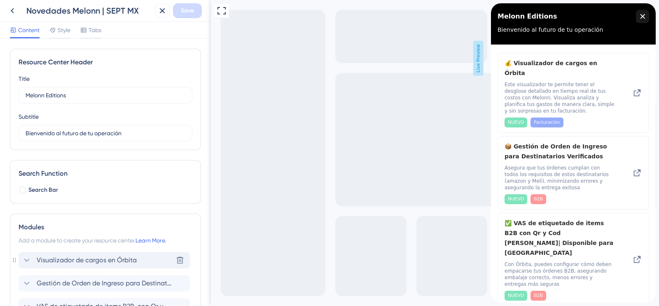
click at [30, 258] on icon at bounding box center [27, 260] width 10 height 10
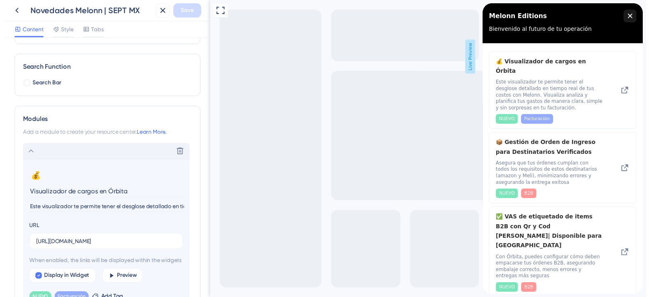
scroll to position [208, 0]
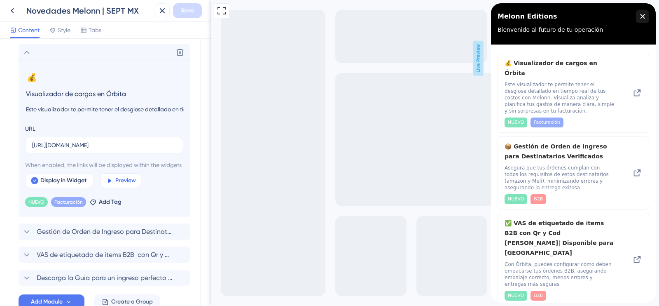
click at [117, 185] on span "Preview" at bounding box center [125, 180] width 21 height 10
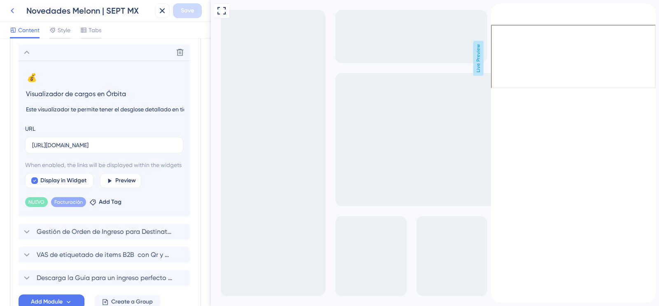
click at [15, 11] on icon at bounding box center [12, 11] width 10 height 10
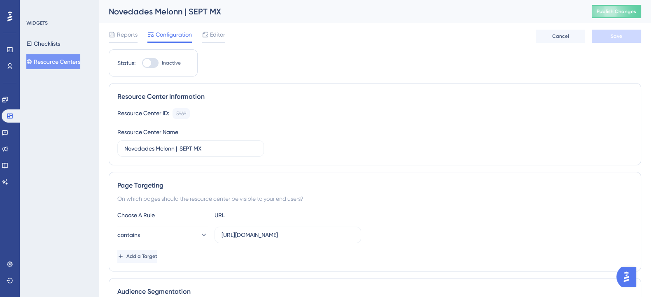
click at [52, 67] on button "Resource Centers" at bounding box center [53, 61] width 54 height 15
click at [51, 63] on button "Resource Centers" at bounding box center [53, 61] width 54 height 15
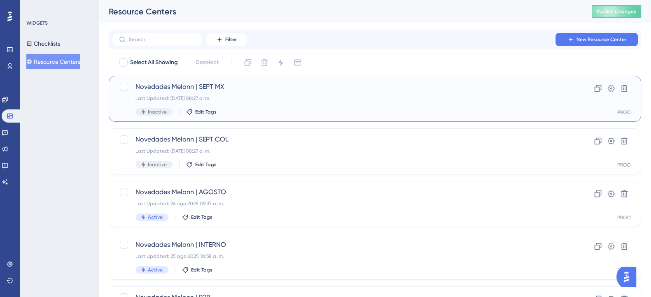
click at [264, 99] on div "Last Updated: 16 sept 2025 08:27 a. m." at bounding box center [341, 98] width 413 height 7
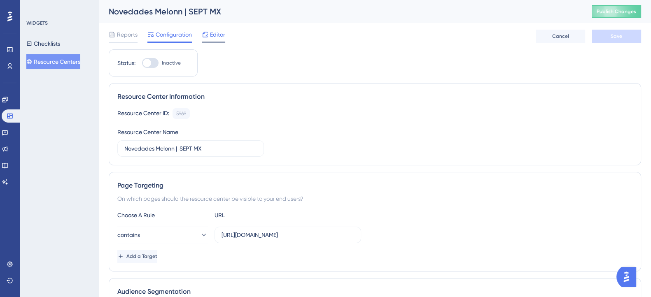
click at [215, 36] on span "Editor" at bounding box center [217, 35] width 15 height 10
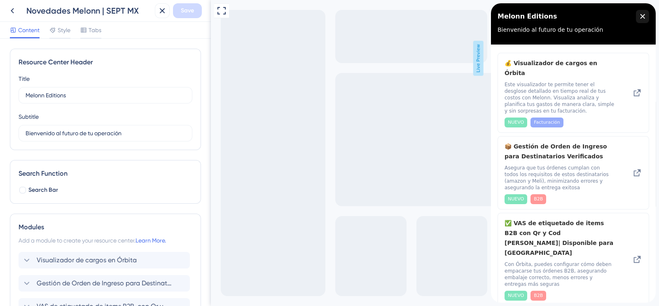
scroll to position [60, 0]
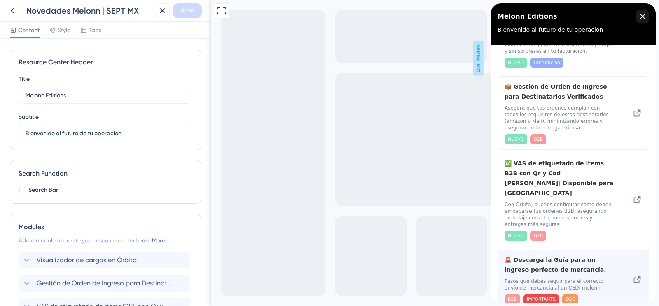
click at [583, 278] on span "Pasos que debes seguir para el correcto envío de mercancía al un CEDI melonn" at bounding box center [559, 284] width 110 height 13
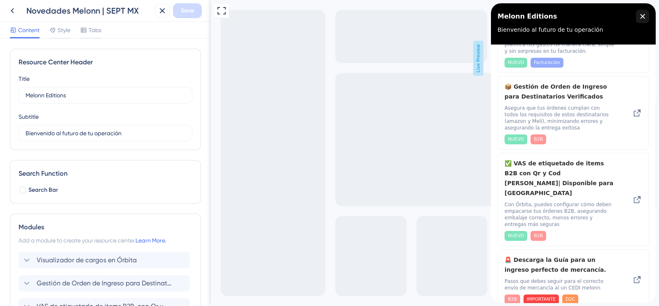
scroll to position [106, 0]
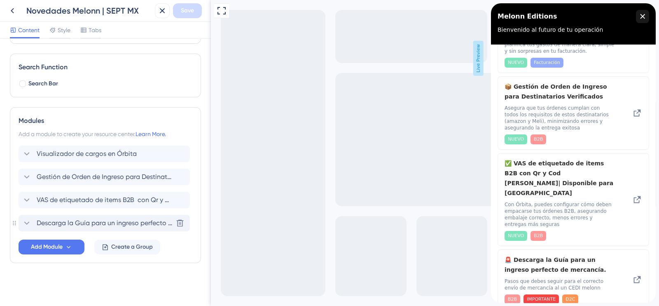
click at [25, 219] on icon at bounding box center [27, 223] width 10 height 10
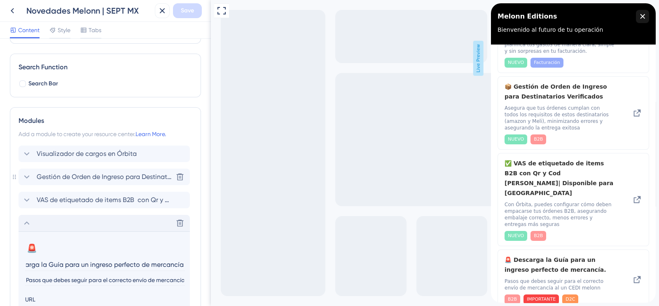
scroll to position [272, 0]
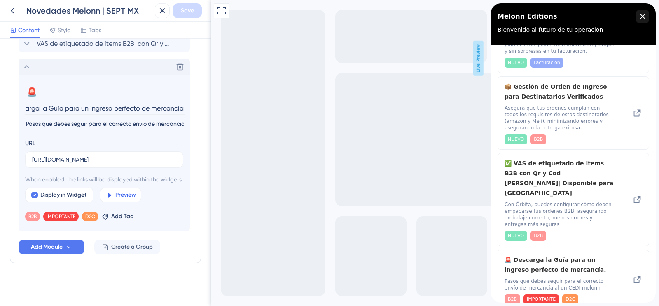
click at [111, 196] on icon at bounding box center [109, 194] width 7 height 7
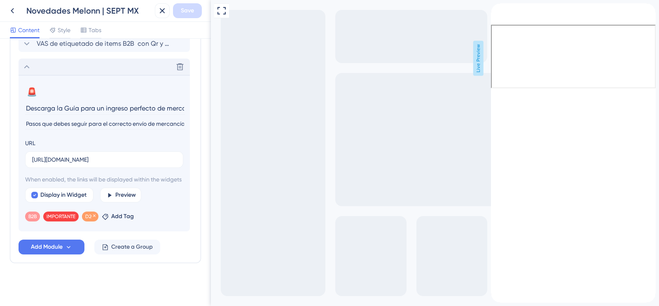
scroll to position [117, 0]
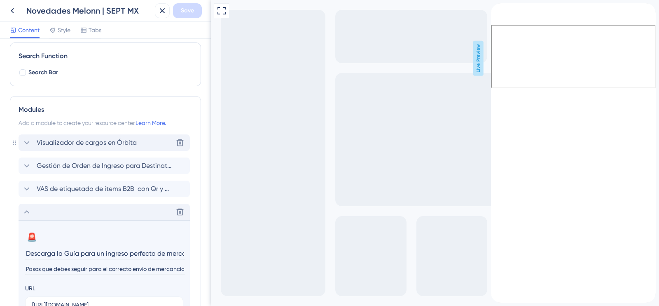
click at [64, 141] on span "Visualizador de cargos en Órbita" at bounding box center [87, 143] width 100 height 10
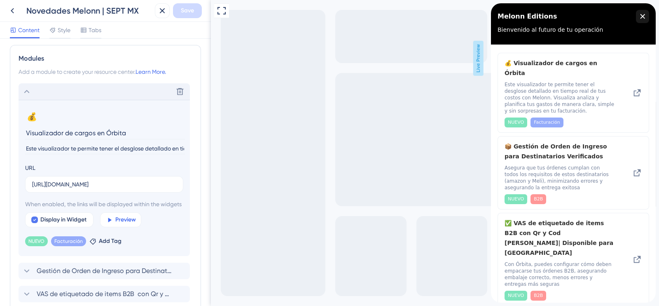
scroll to position [169, 0]
click at [121, 224] on span "Preview" at bounding box center [125, 219] width 21 height 10
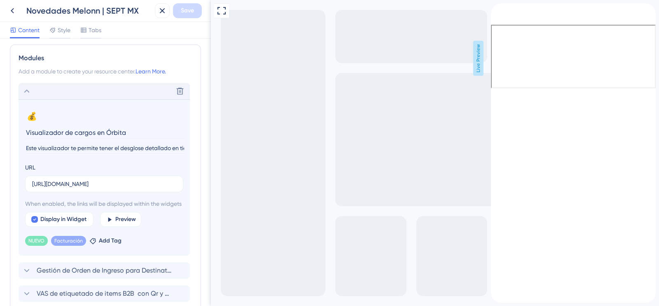
click at [497, 10] on icon "back to header" at bounding box center [494, 6] width 7 height 7
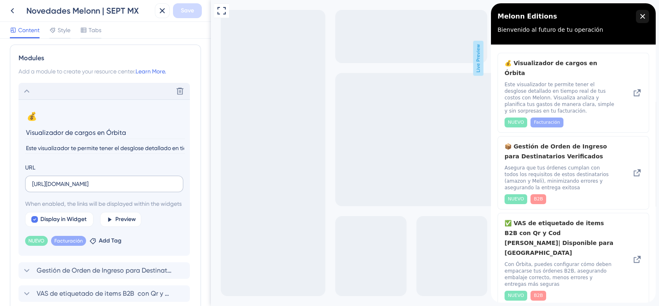
scroll to position [66, 0]
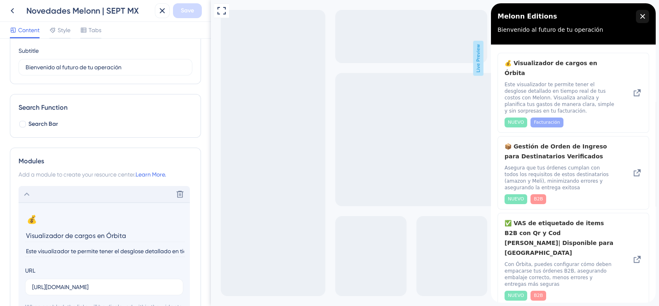
drag, startPoint x: 30, startPoint y: 189, endPoint x: 35, endPoint y: 193, distance: 6.8
click at [29, 189] on icon at bounding box center [27, 194] width 10 height 10
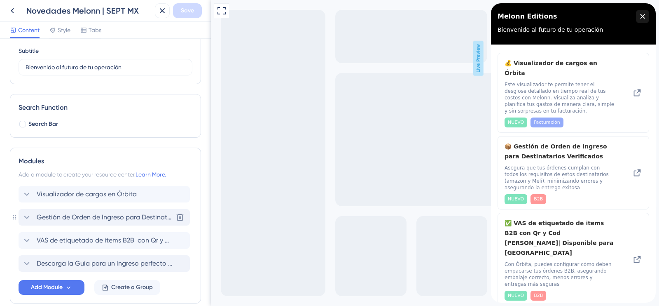
click at [32, 213] on div "Gestión de Orden de Ingreso para Destinatarios Verificados" at bounding box center [97, 217] width 151 height 10
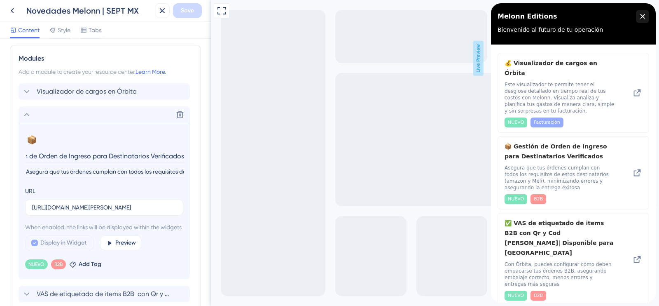
scroll to position [169, 0]
click at [130, 247] on span "Preview" at bounding box center [125, 242] width 21 height 10
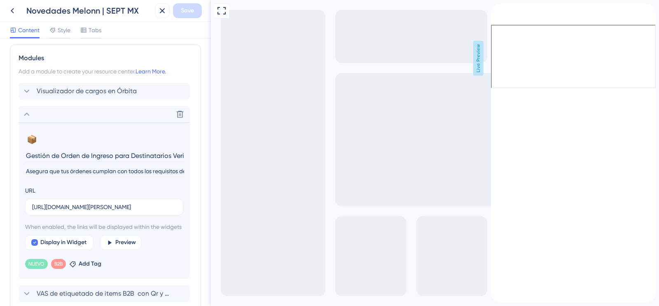
click at [497, 10] on icon "back to header" at bounding box center [494, 6] width 6 height 7
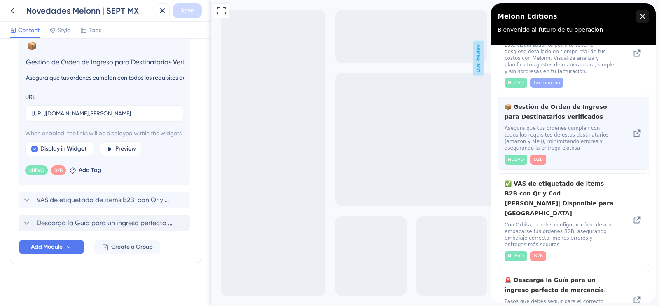
scroll to position [60, 0]
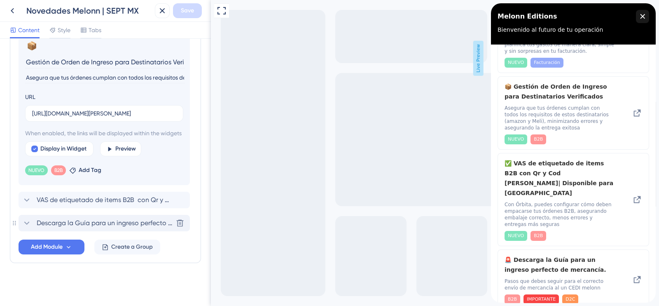
click at [122, 223] on span "Descarga la Guía para un ingreso perfecto de mercancía." at bounding box center [105, 223] width 136 height 10
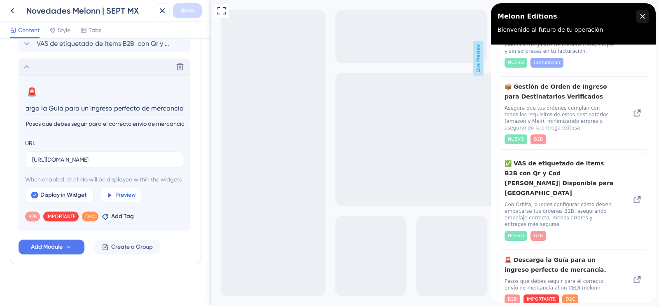
click at [112, 190] on button "Preview" at bounding box center [120, 194] width 41 height 15
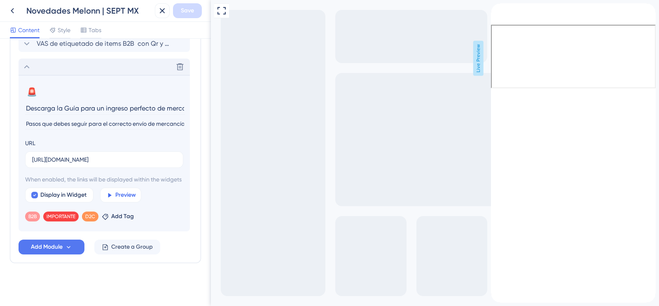
scroll to position [0, 0]
click at [497, 12] on div "back to header" at bounding box center [494, 7] width 7 height 8
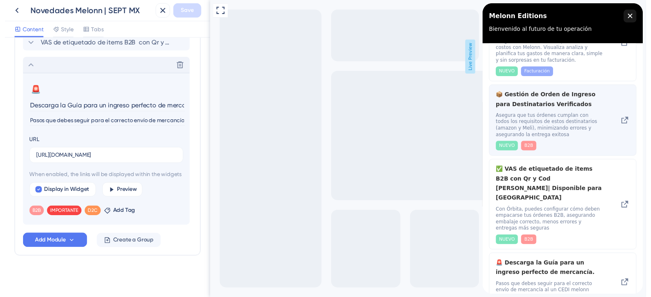
scroll to position [51, 0]
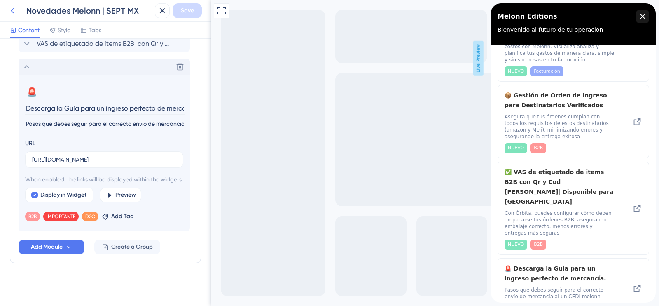
click at [9, 11] on icon at bounding box center [12, 11] width 10 height 10
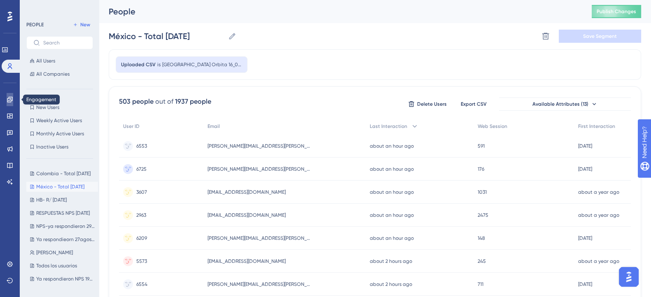
click at [10, 99] on icon at bounding box center [10, 99] width 7 height 7
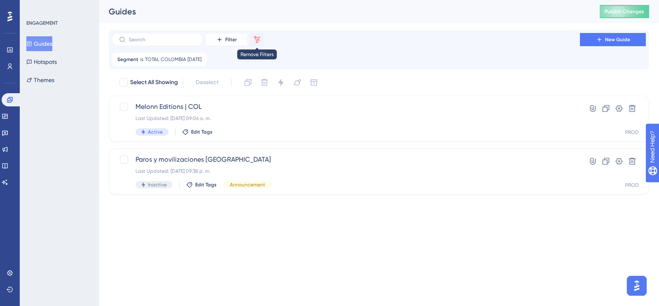
click at [257, 36] on icon at bounding box center [257, 39] width 8 height 8
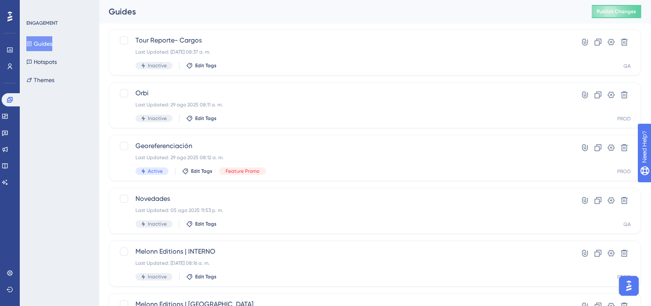
scroll to position [205, 0]
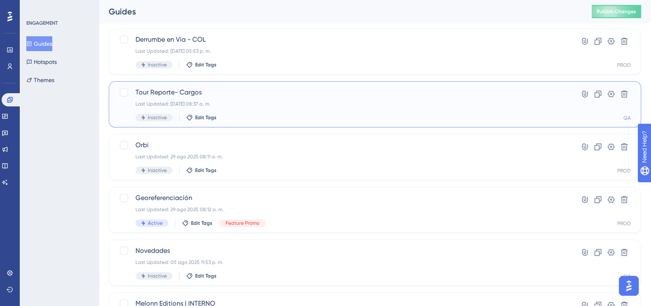
click at [253, 96] on span "Tour Reporte- Cargos" at bounding box center [341, 92] width 413 height 10
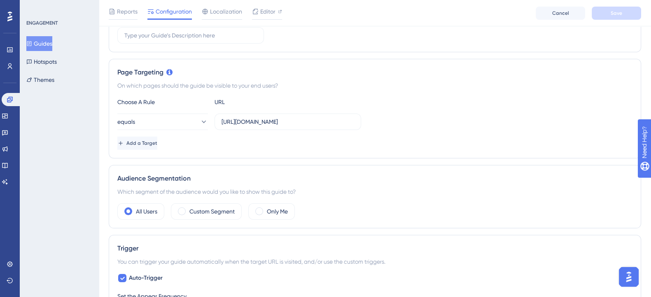
scroll to position [205, 0]
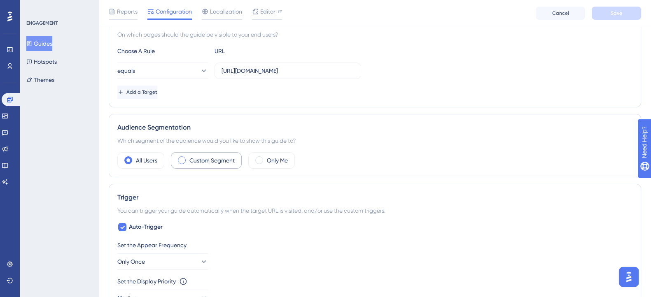
click at [188, 157] on div "Custom Segment" at bounding box center [206, 160] width 71 height 16
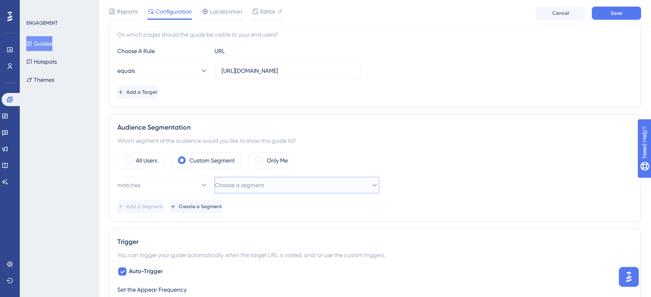
click at [259, 184] on span "Choose a segment" at bounding box center [239, 185] width 49 height 10
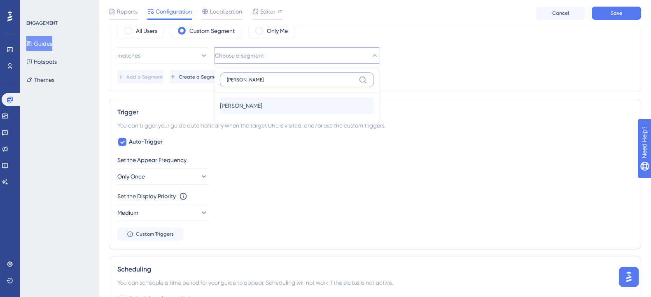
type input "[PERSON_NAME]"
click at [241, 106] on div "[PERSON_NAME] [PERSON_NAME]" at bounding box center [297, 106] width 154 height 16
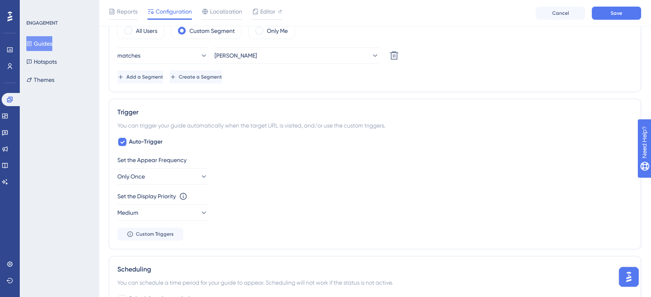
scroll to position [233, 0]
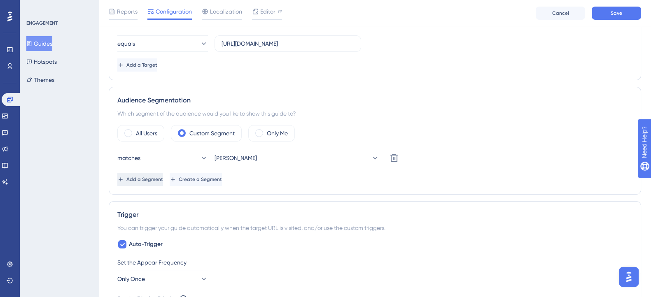
click at [124, 178] on icon at bounding box center [120, 179] width 7 height 7
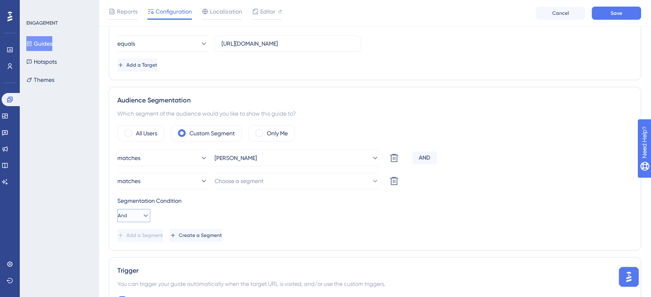
click at [132, 211] on button "And" at bounding box center [133, 215] width 33 height 13
click at [132, 253] on span "Or" at bounding box center [129, 256] width 7 height 10
click at [255, 174] on button "Choose a segment" at bounding box center [297, 181] width 165 height 16
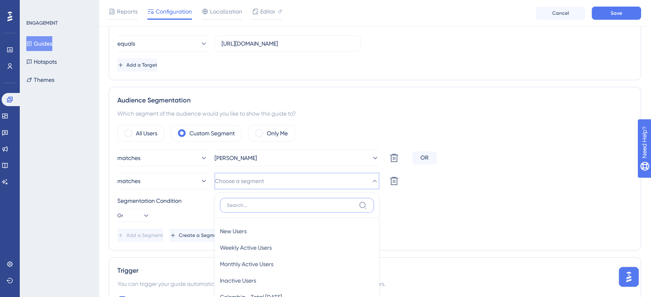
scroll to position [358, 0]
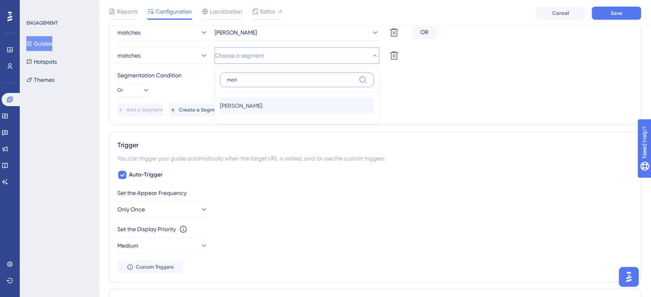
type input "mari"
click at [230, 104] on span "[PERSON_NAME]" at bounding box center [241, 106] width 42 height 10
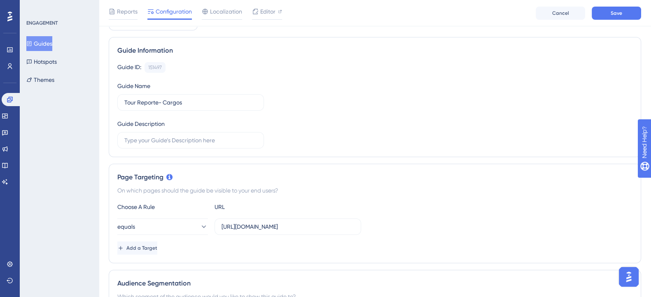
scroll to position [307, 0]
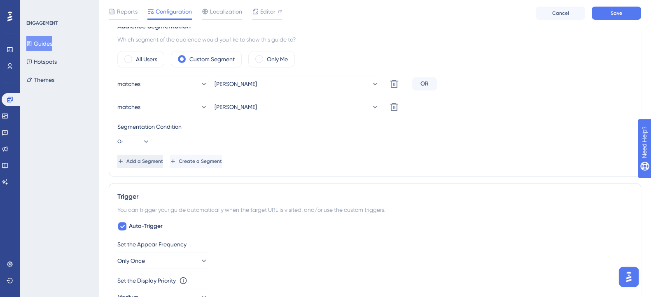
click at [159, 158] on span "Add a Segment" at bounding box center [144, 161] width 37 height 7
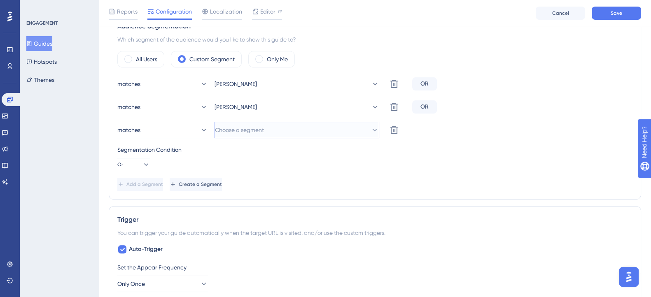
click at [298, 135] on button "Choose a segment" at bounding box center [297, 130] width 165 height 16
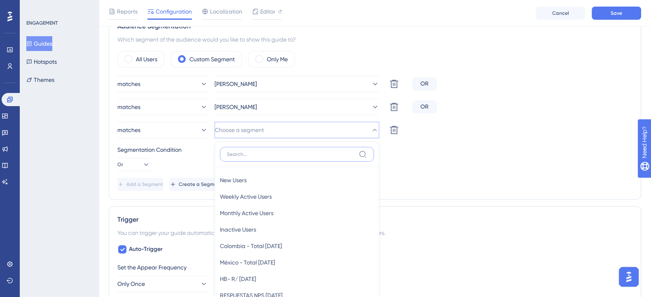
scroll to position [365, 0]
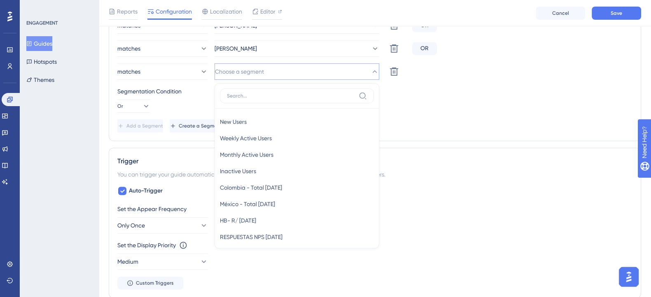
click at [461, 100] on div "Segmentation Condition Or" at bounding box center [374, 99] width 515 height 26
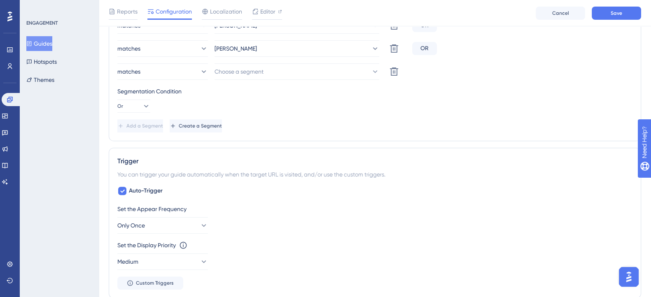
scroll to position [314, 0]
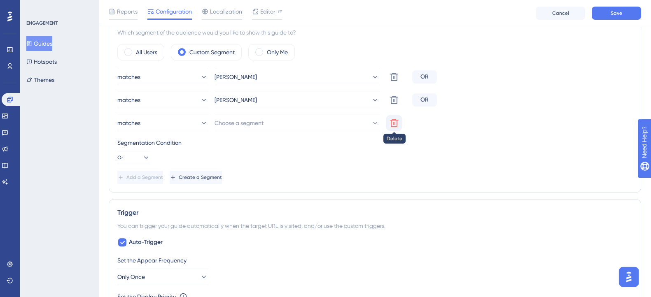
click at [388, 124] on button at bounding box center [394, 123] width 16 height 16
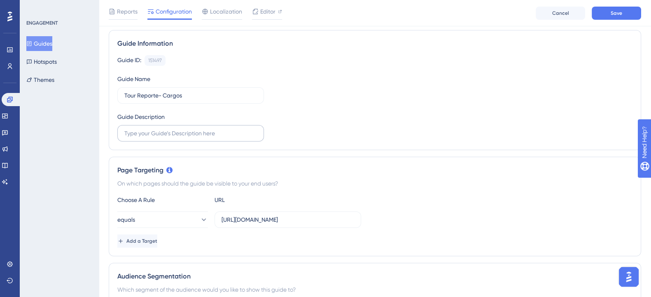
scroll to position [0, 0]
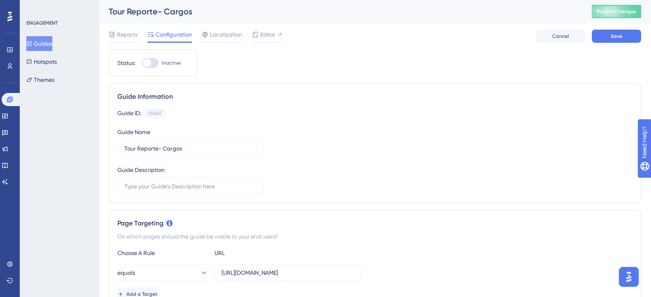
click at [156, 63] on div at bounding box center [150, 63] width 16 height 10
click at [142, 63] on input "Inactive" at bounding box center [142, 63] width 0 height 0
checkbox input "true"
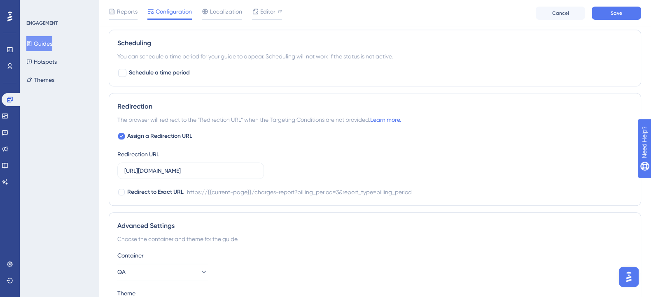
scroll to position [679, 0]
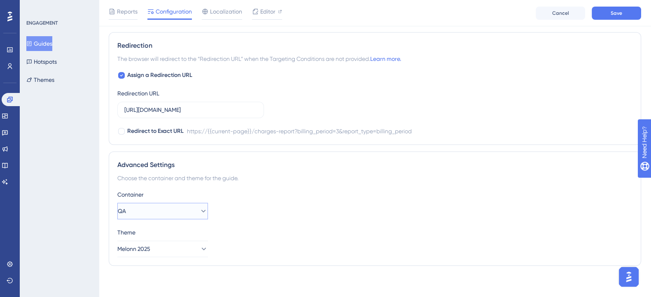
click at [199, 207] on icon at bounding box center [203, 211] width 8 height 8
click at [148, 240] on div "PROD PROD" at bounding box center [163, 236] width 80 height 16
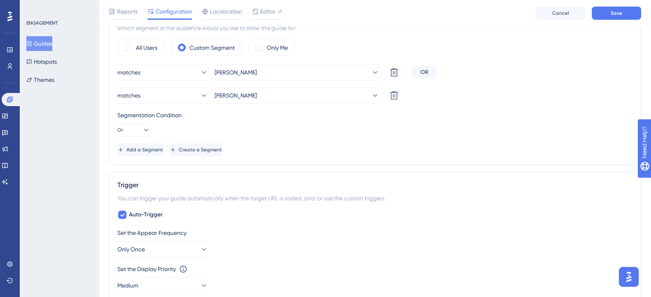
scroll to position [370, 0]
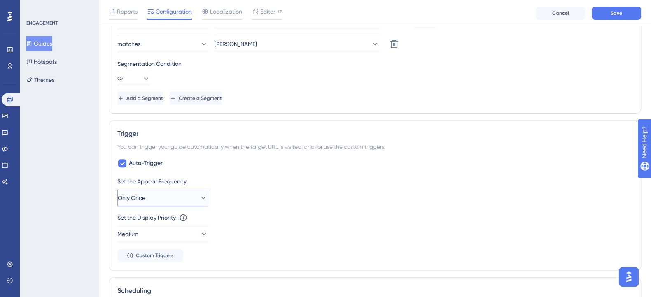
click at [153, 199] on button "Only Once" at bounding box center [162, 198] width 91 height 16
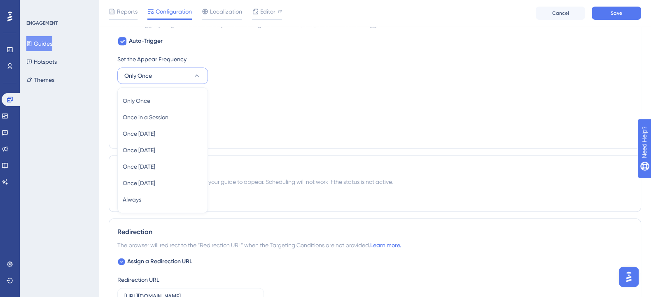
click at [281, 126] on div "Set the Appear Frequency Only Once Only Once Only Once Once in a Session Once i…" at bounding box center [374, 97] width 515 height 86
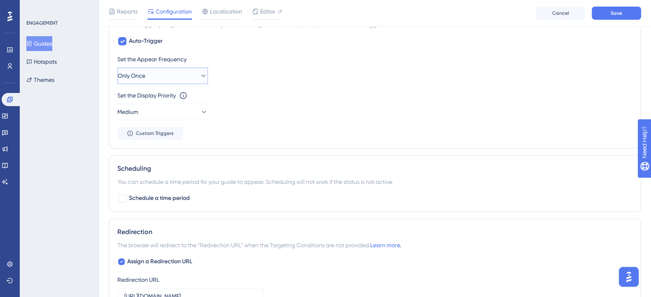
click at [189, 75] on button "Only Once" at bounding box center [162, 76] width 91 height 16
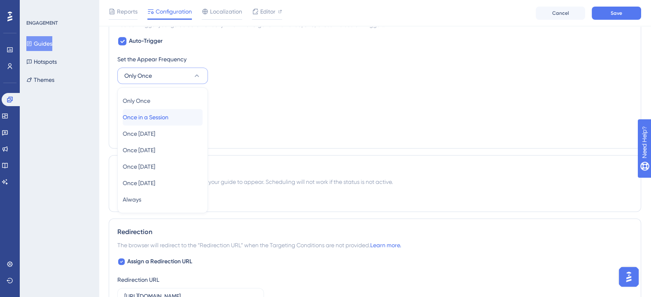
click at [160, 116] on span "Once in a Session" at bounding box center [146, 117] width 46 height 10
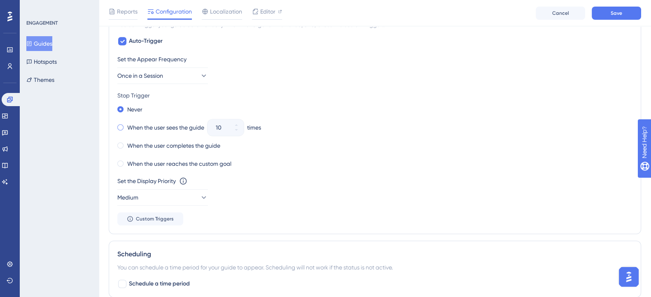
click at [121, 125] on span at bounding box center [120, 127] width 6 height 6
click at [126, 126] on input "radio" at bounding box center [126, 126] width 0 height 0
click at [239, 128] on icon at bounding box center [236, 130] width 5 height 5
click at [238, 131] on icon at bounding box center [236, 130] width 5 height 5
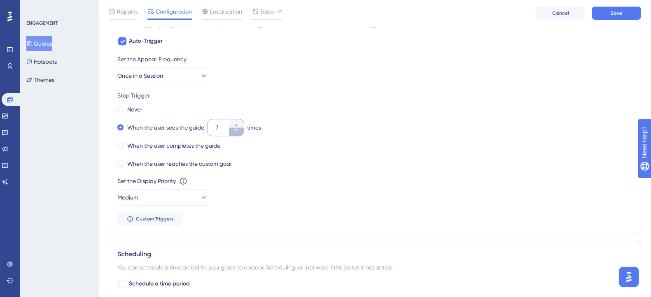
click at [238, 131] on icon at bounding box center [236, 130] width 5 height 5
type input "3"
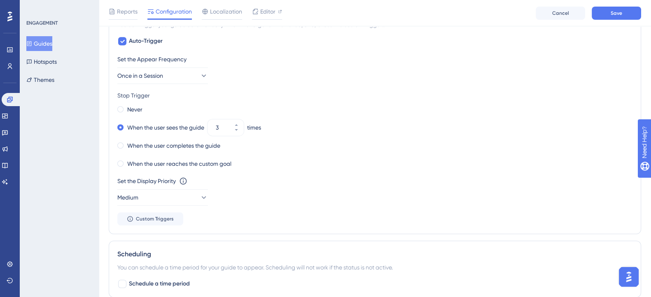
click at [259, 159] on div "When the user reaches the custom goal" at bounding box center [374, 164] width 515 height 12
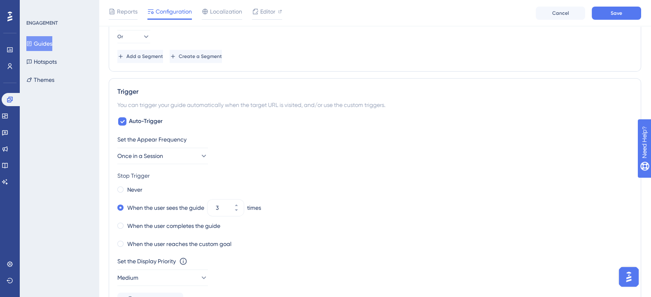
scroll to position [0, 0]
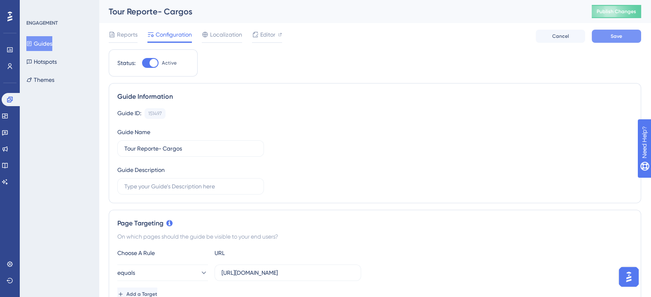
click at [613, 38] on span "Save" at bounding box center [617, 36] width 12 height 7
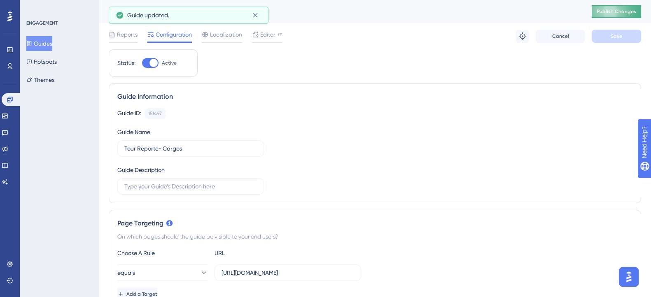
click at [617, 14] on span "Publish Changes" at bounding box center [617, 11] width 40 height 7
